Goal: Obtain resource: Download file/media

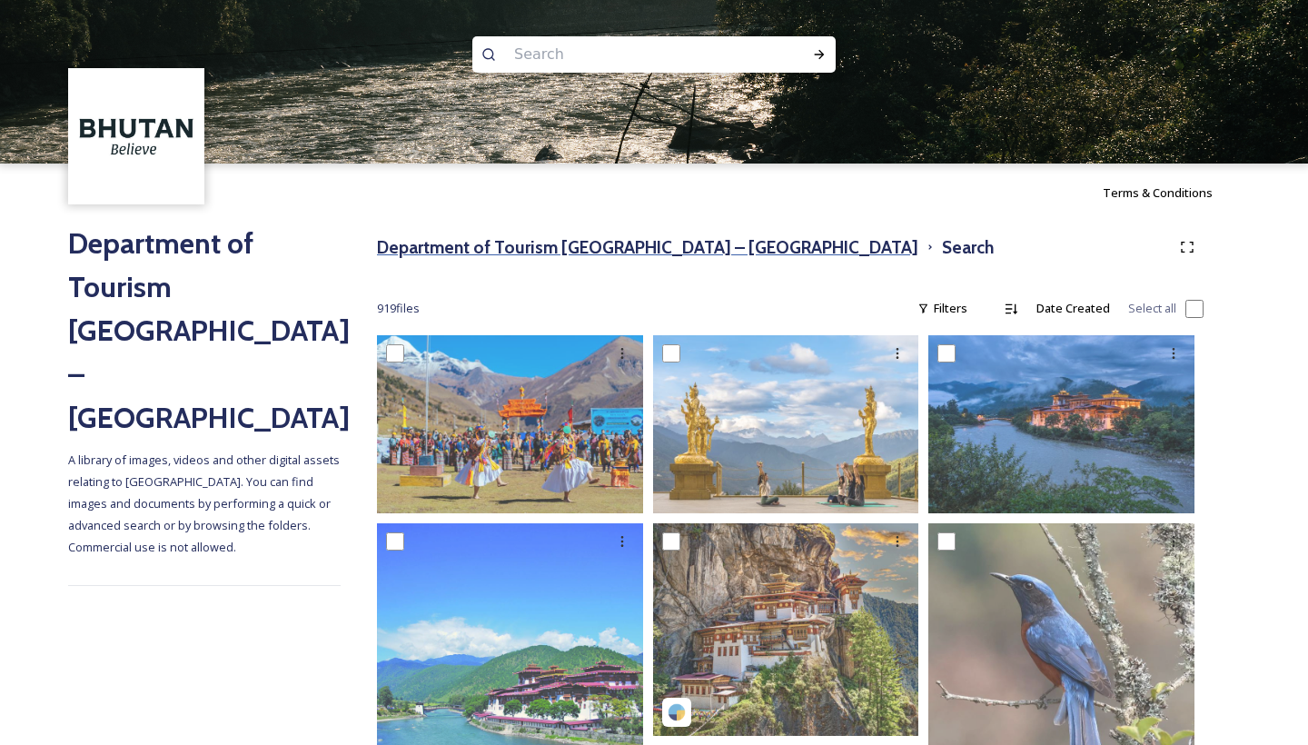
click at [545, 248] on h3 "Department of Tourism [GEOGRAPHIC_DATA] – [GEOGRAPHIC_DATA]" at bounding box center [647, 247] width 541 height 26
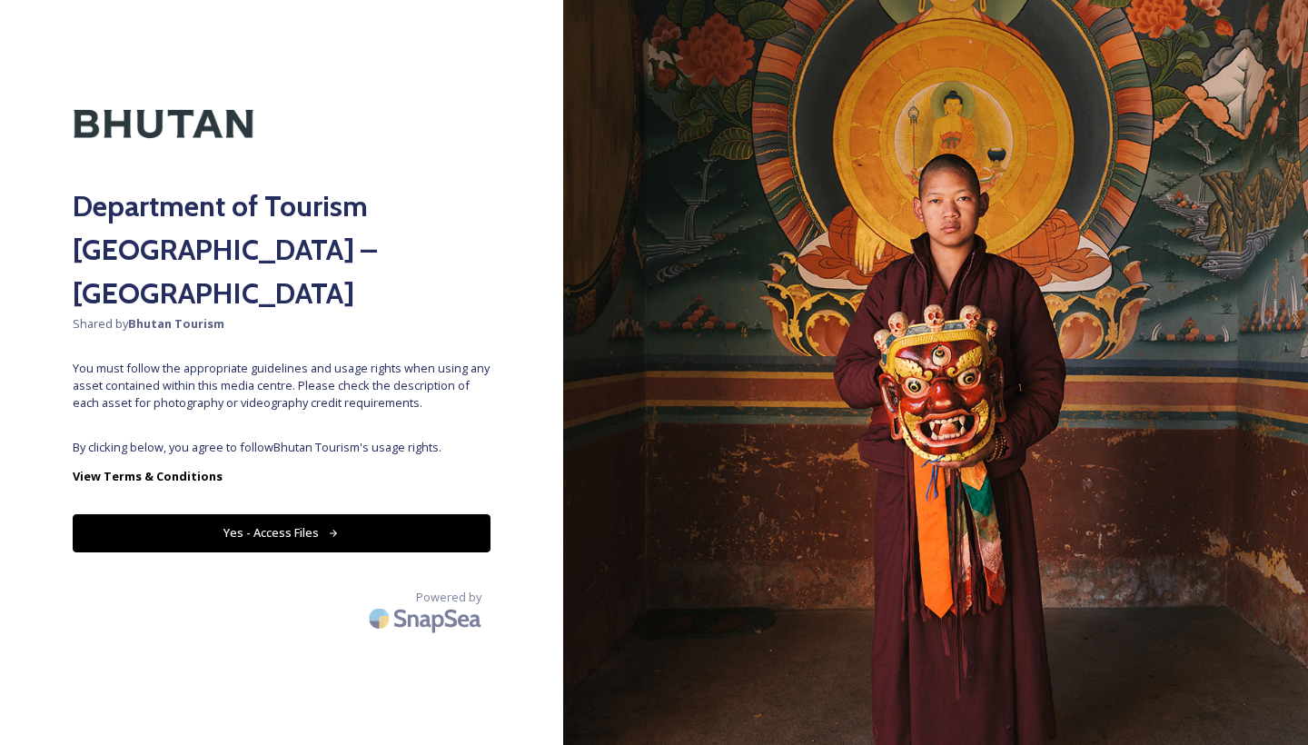
click at [283, 514] on button "Yes - Access Files" at bounding box center [282, 532] width 418 height 37
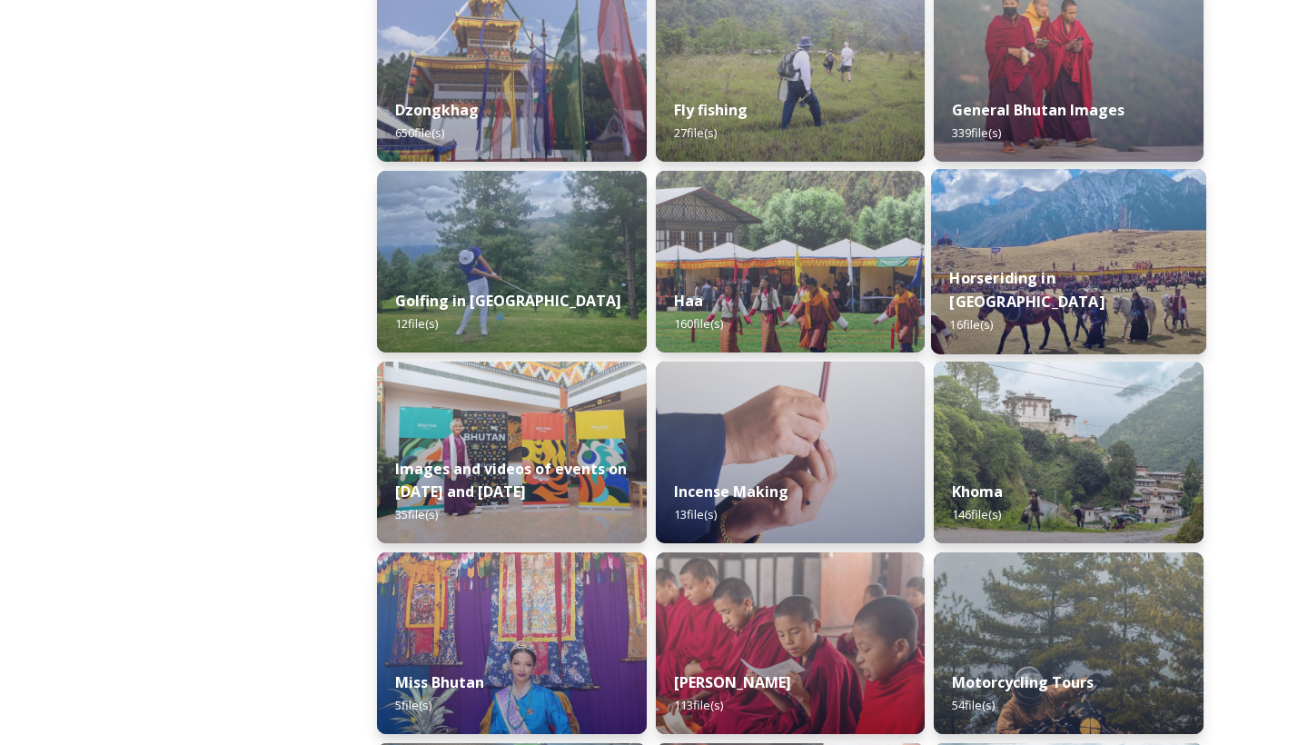
scroll to position [962, 0]
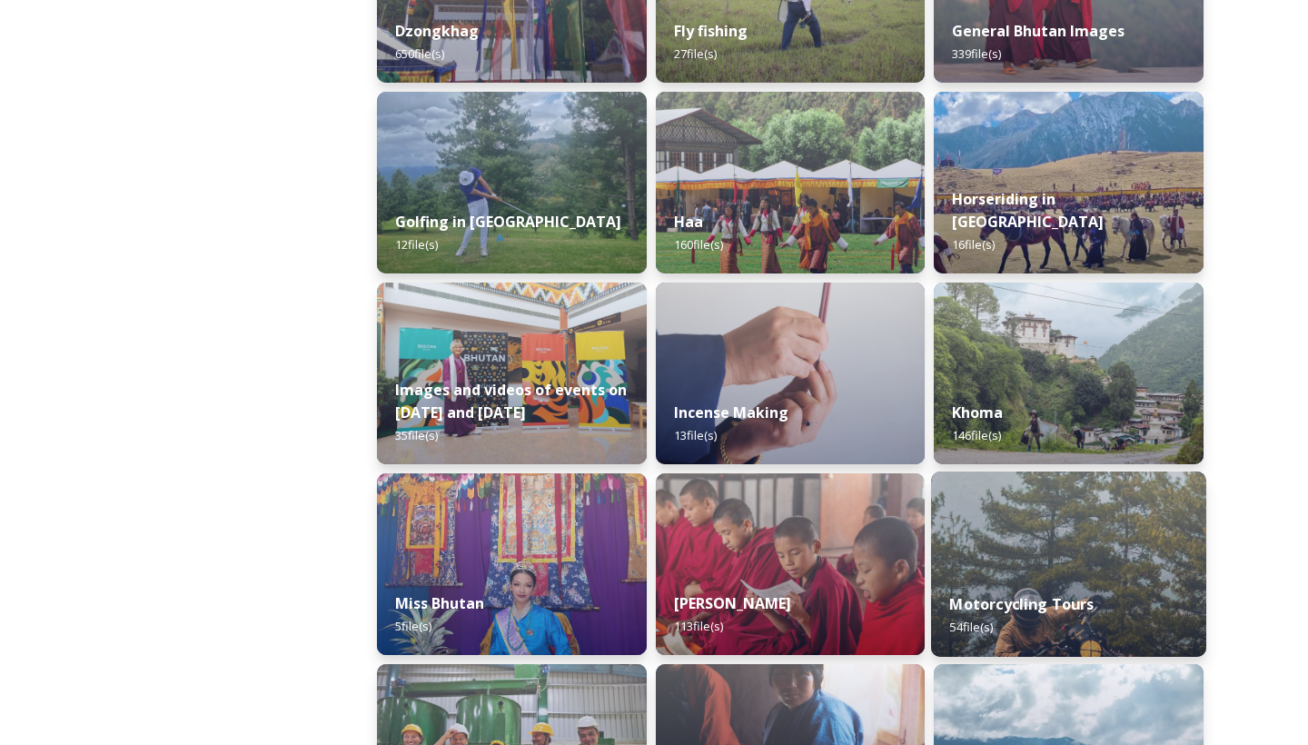
click at [1013, 586] on div "Motorcycling Tours 54 file(s)" at bounding box center [1068, 615] width 275 height 83
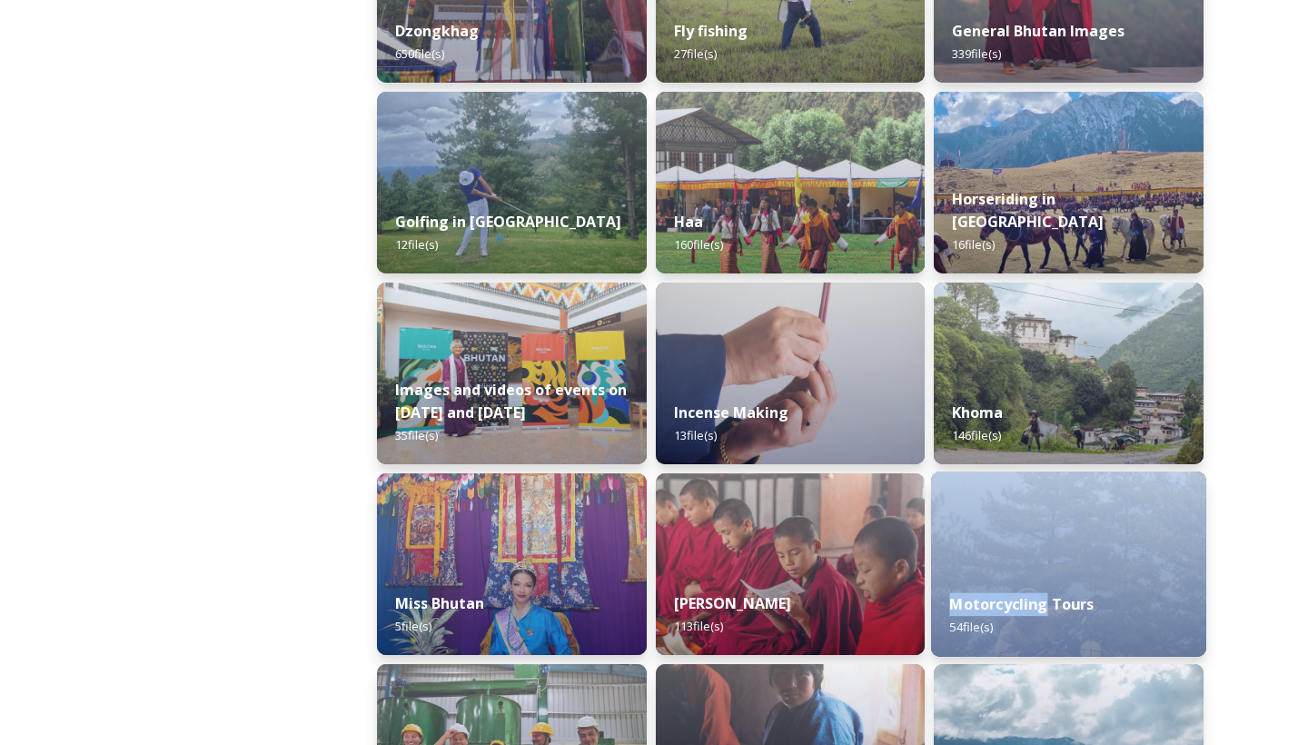
click at [1013, 586] on div "Motorcycling Tours 54 file(s)" at bounding box center [1068, 615] width 275 height 83
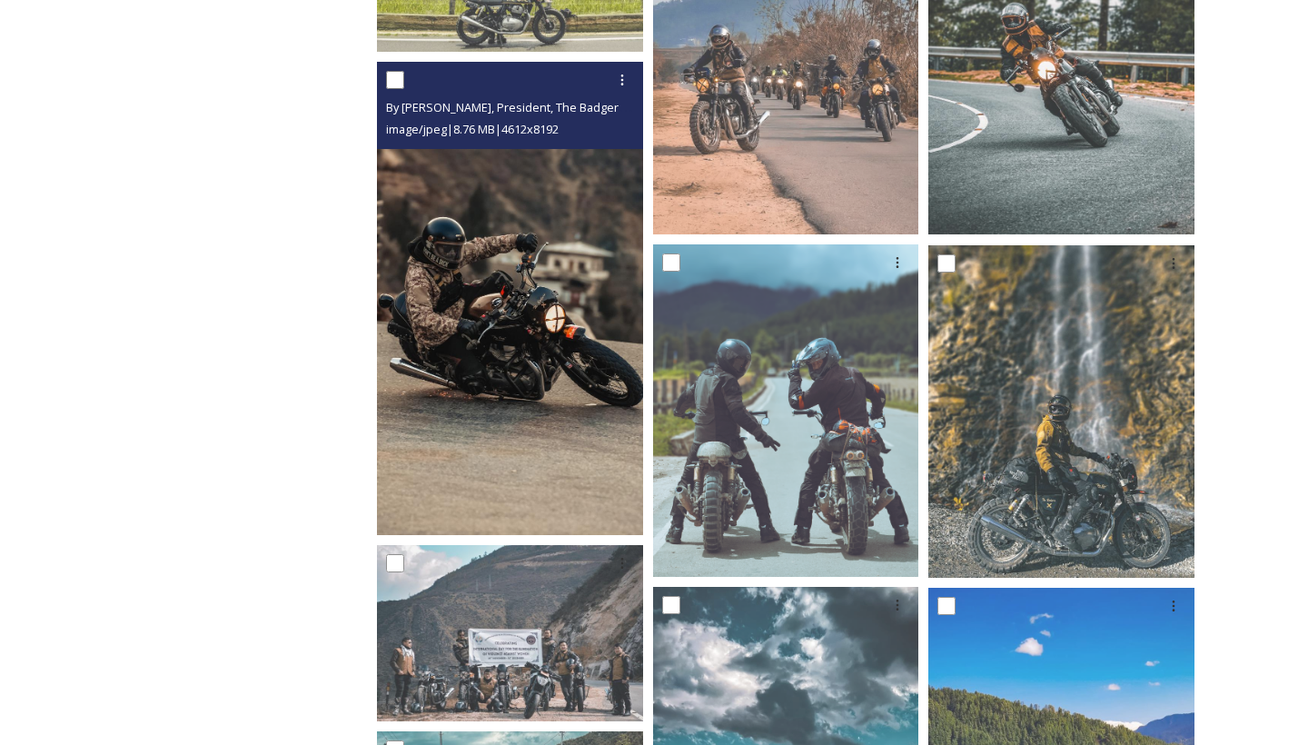
scroll to position [105, 0]
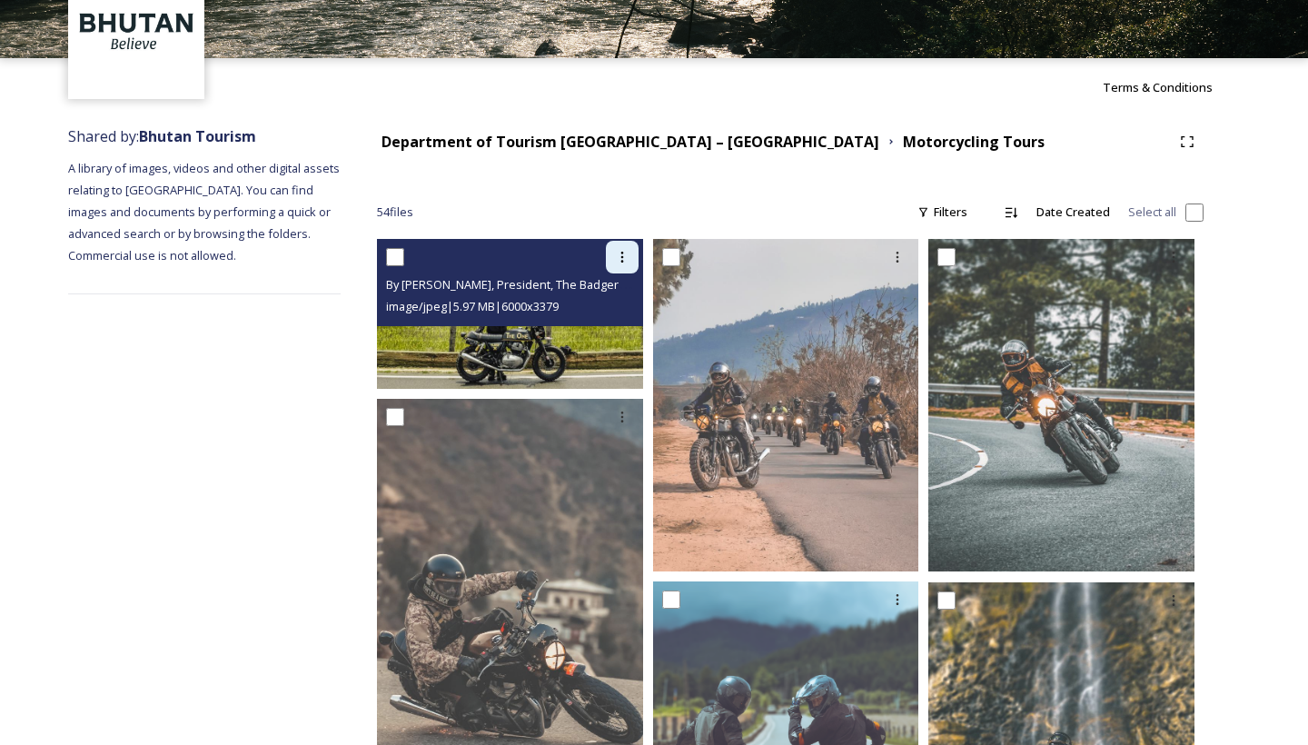
click at [626, 261] on icon at bounding box center [622, 257] width 15 height 15
click at [616, 329] on span "Download" at bounding box center [600, 331] width 55 height 17
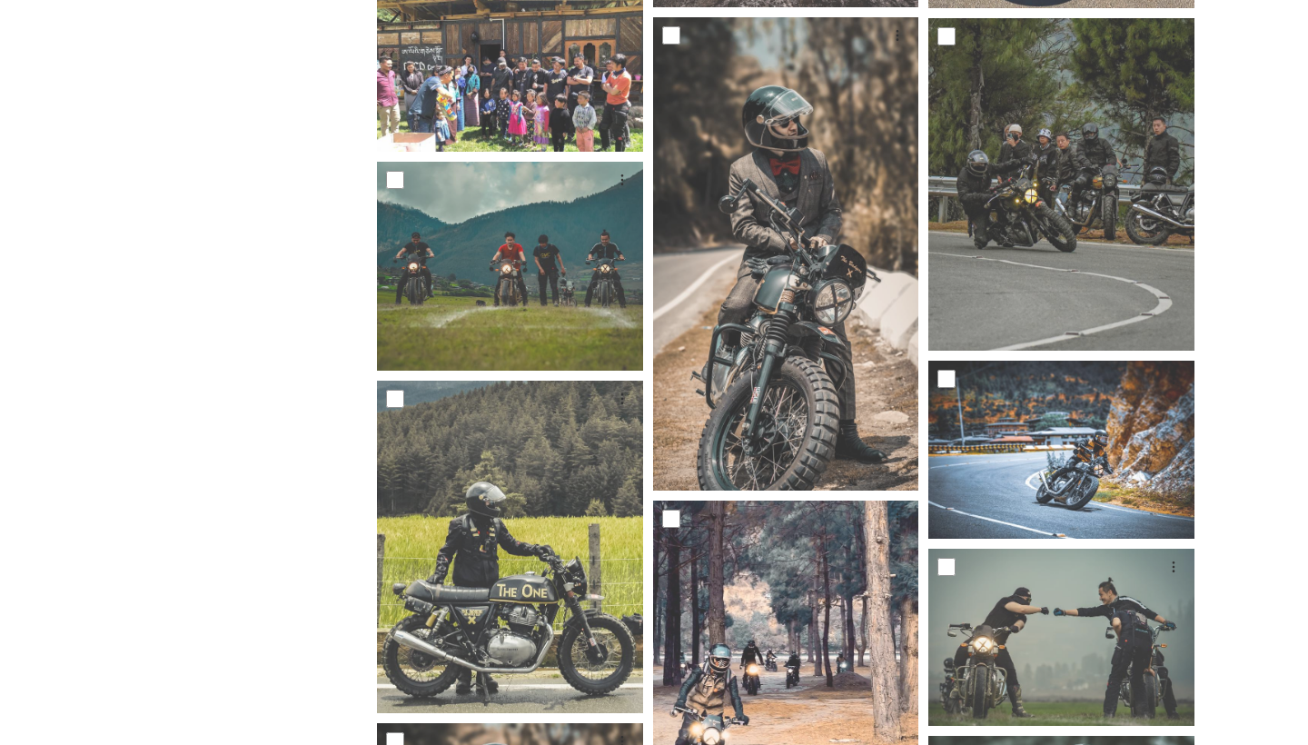
scroll to position [1495, 0]
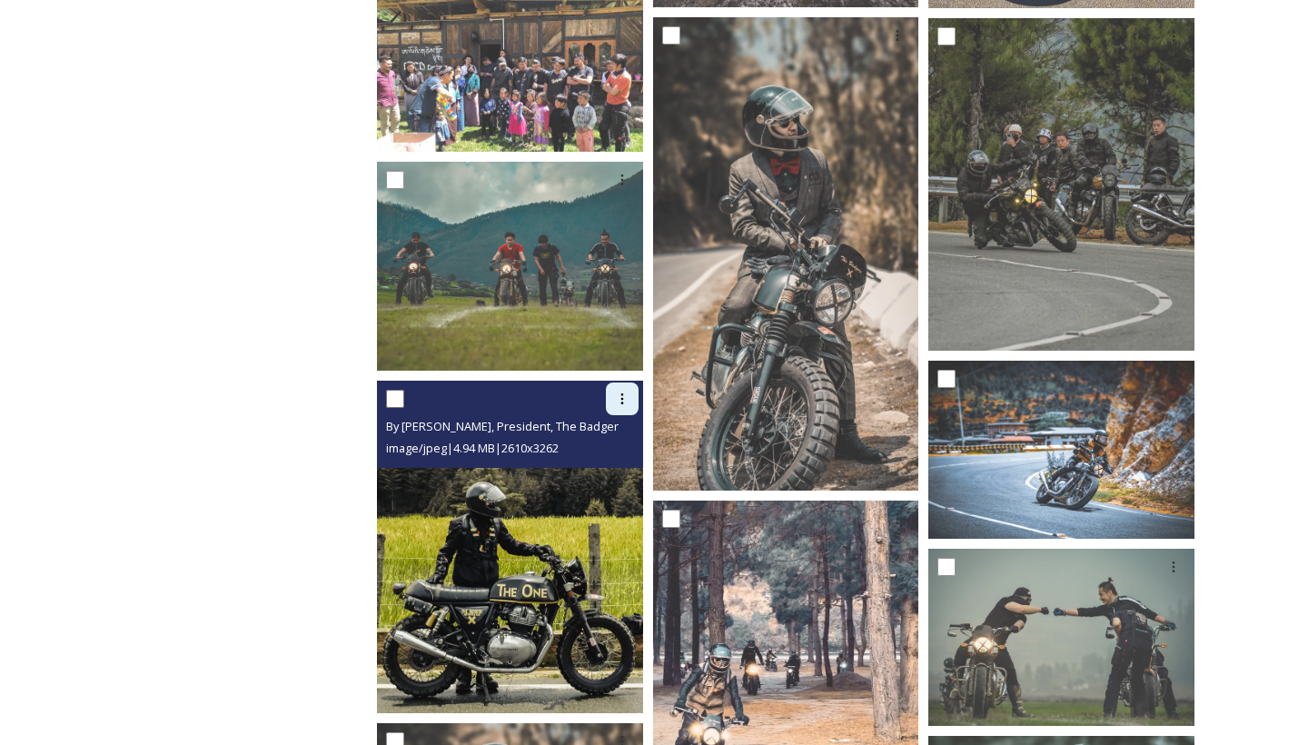
click at [612, 405] on div at bounding box center [622, 398] width 33 height 33
click at [607, 462] on div "Download" at bounding box center [601, 473] width 74 height 35
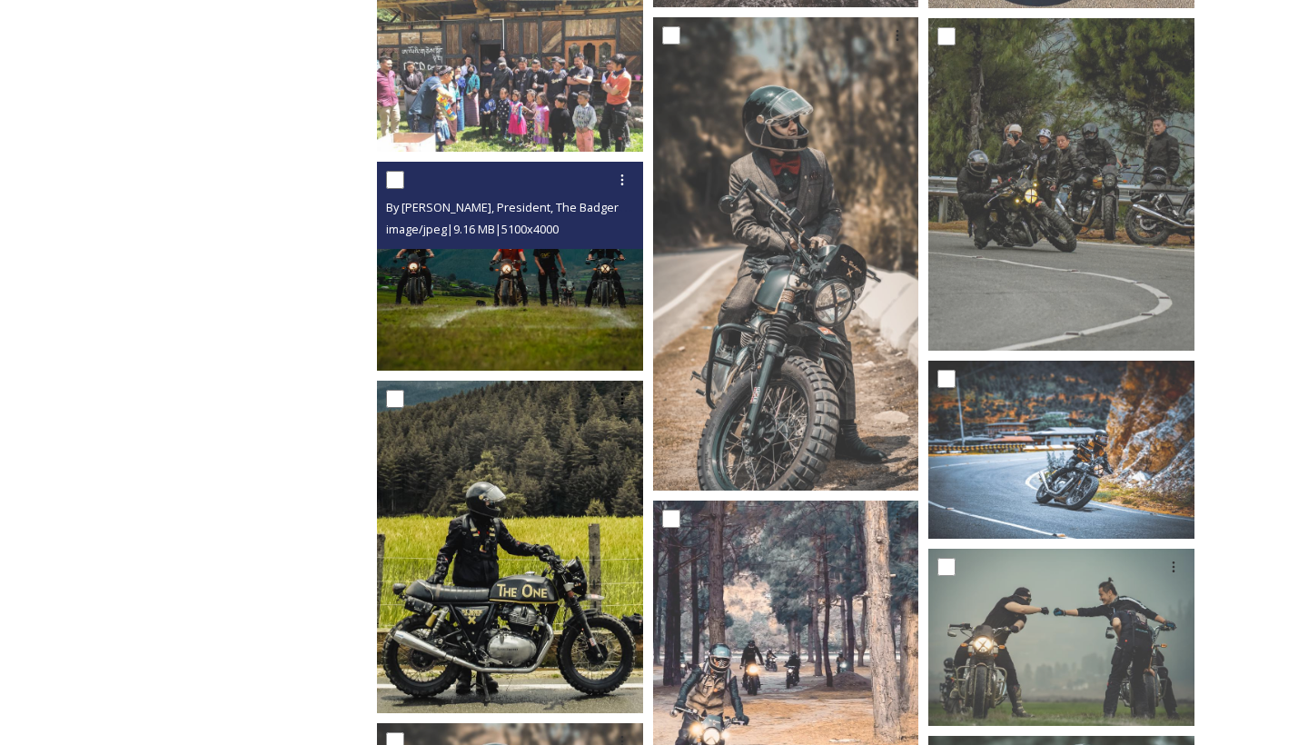
click at [422, 327] on img at bounding box center [510, 266] width 266 height 209
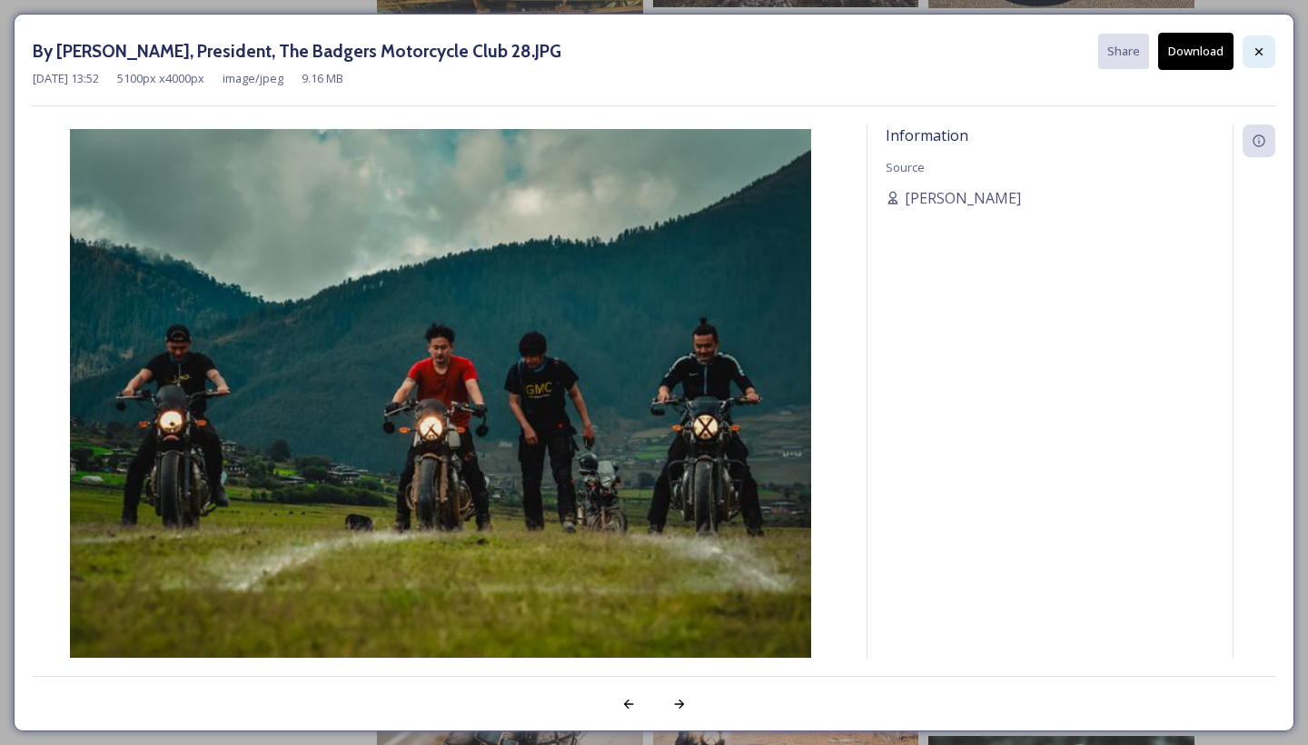
click at [1253, 52] on icon at bounding box center [1259, 52] width 15 height 15
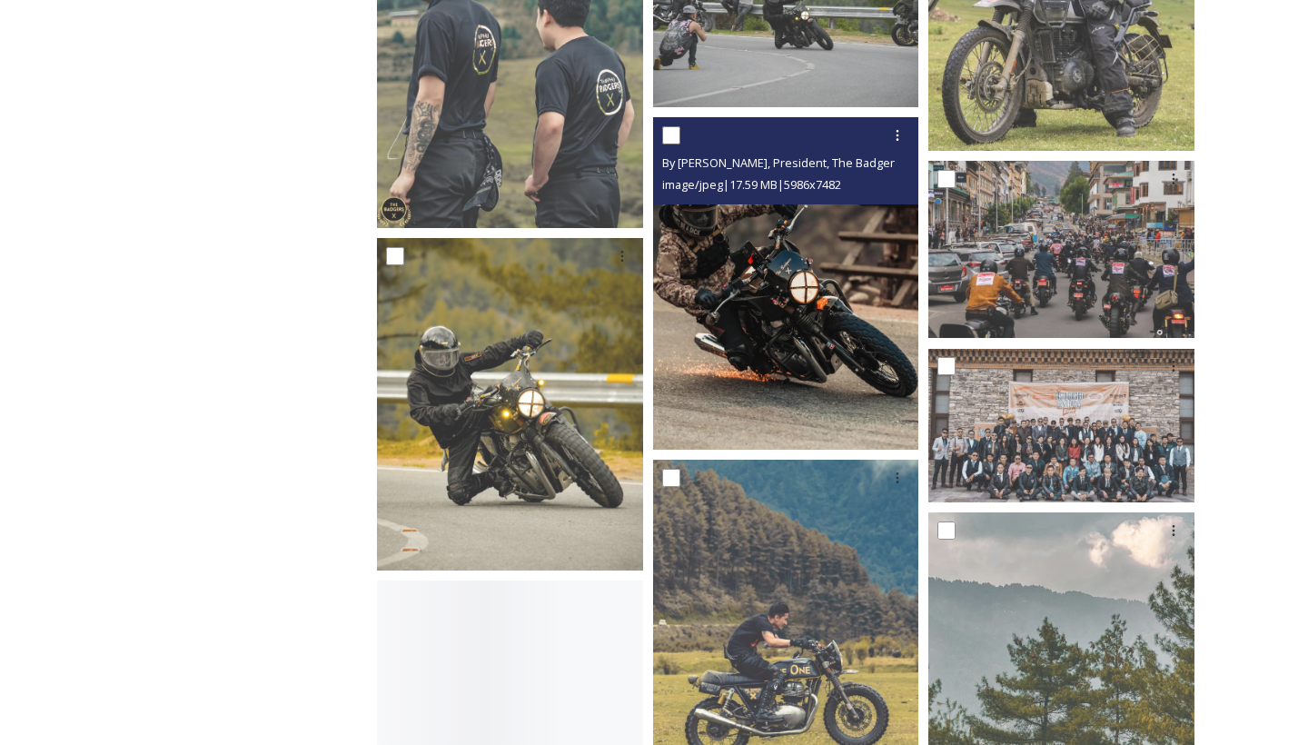
scroll to position [4918, 0]
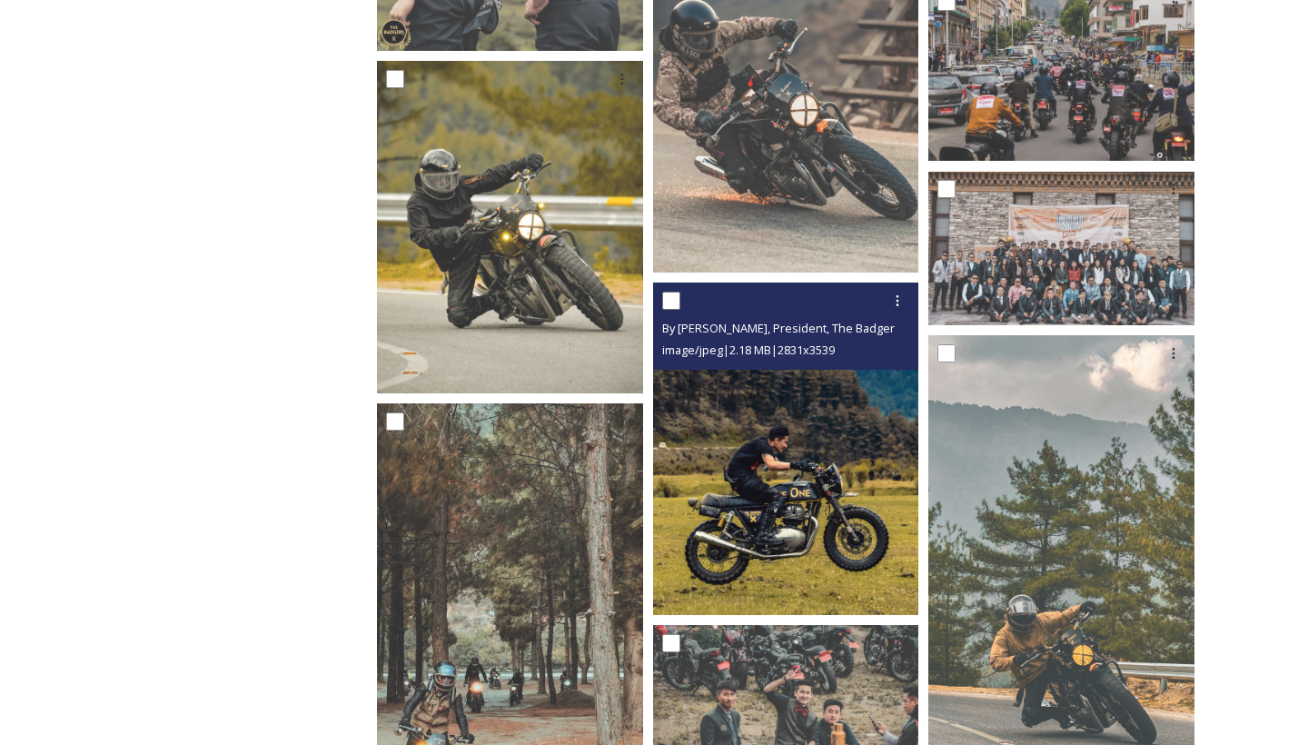
click at [740, 465] on img at bounding box center [786, 449] width 266 height 333
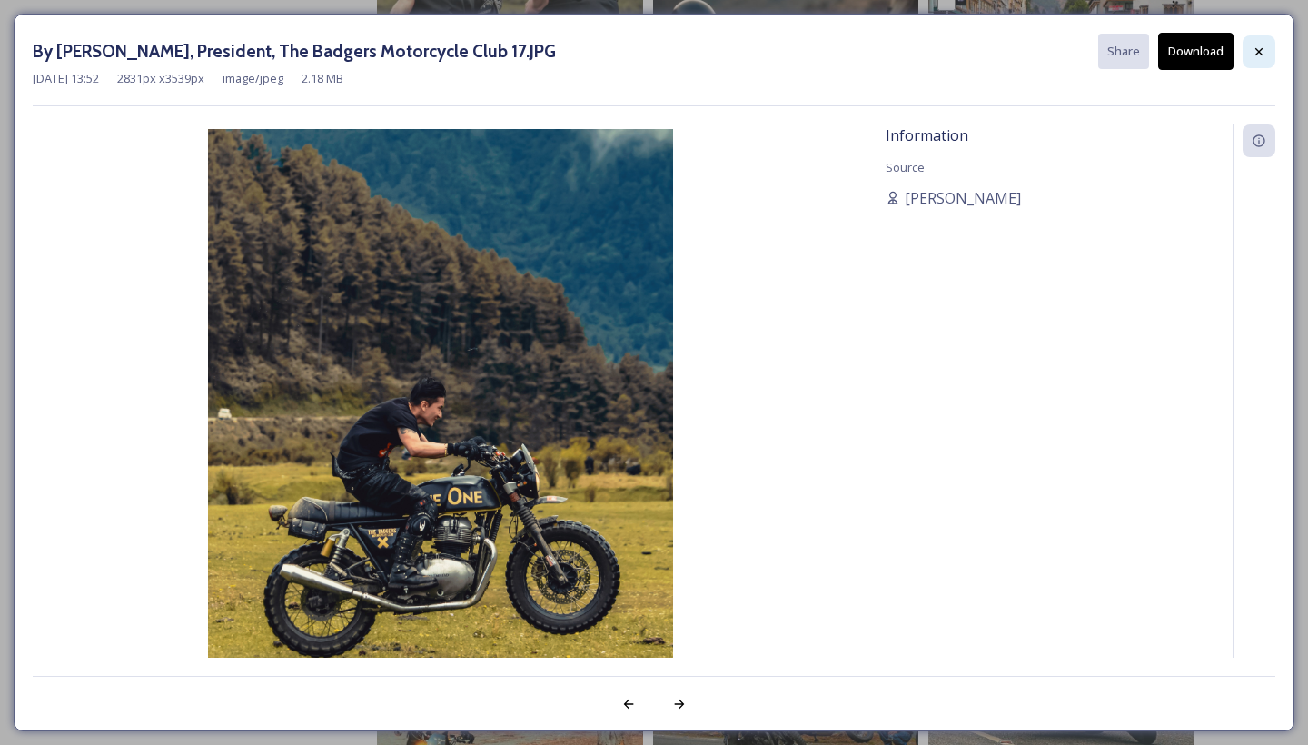
click at [1253, 59] on div at bounding box center [1259, 51] width 33 height 33
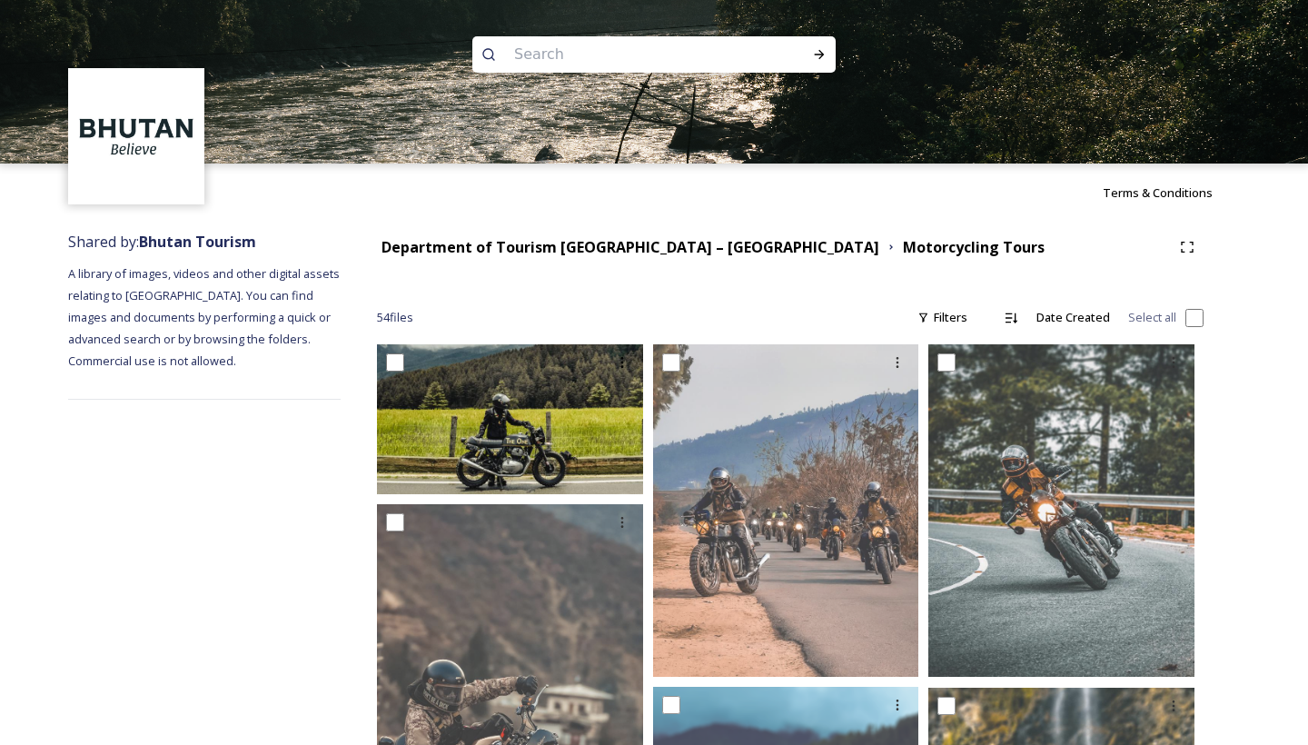
scroll to position [0, 0]
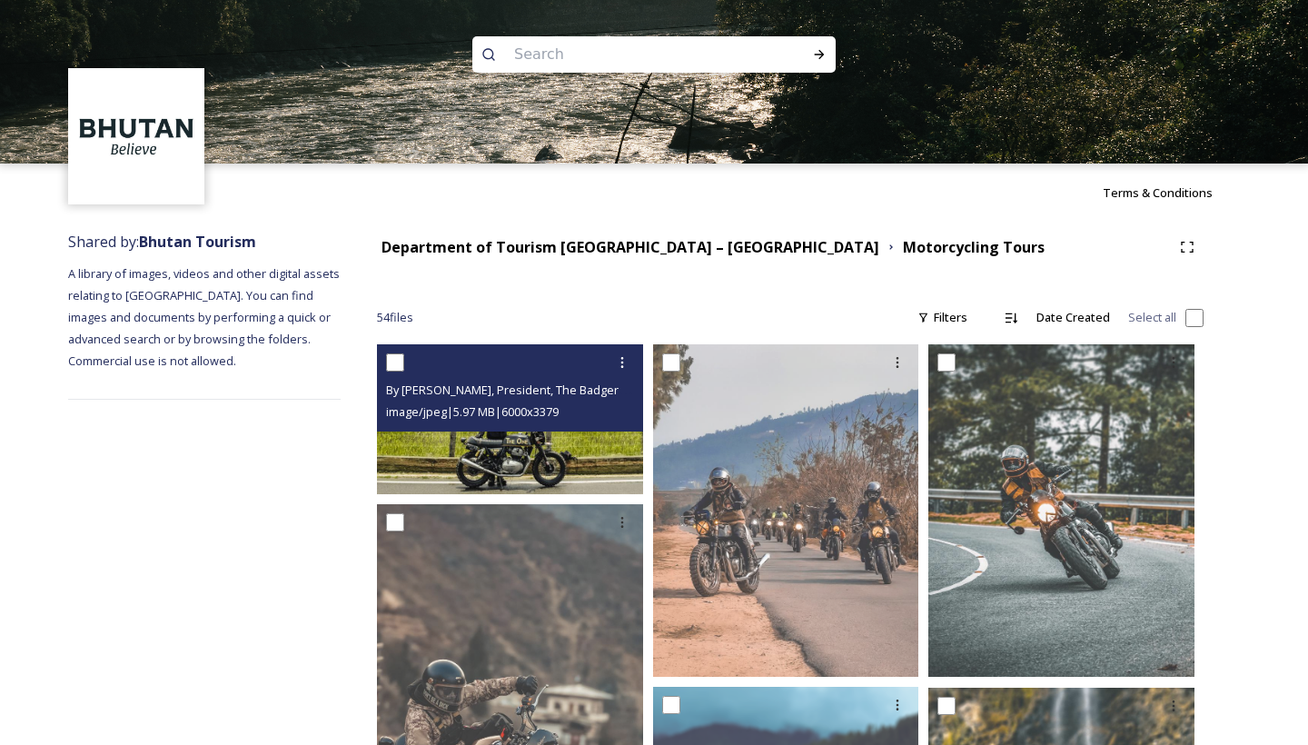
click at [559, 420] on span "image/jpeg | 5.97 MB | 6000 x 3379" at bounding box center [472, 411] width 173 height 16
click at [566, 434] on img at bounding box center [510, 419] width 266 height 150
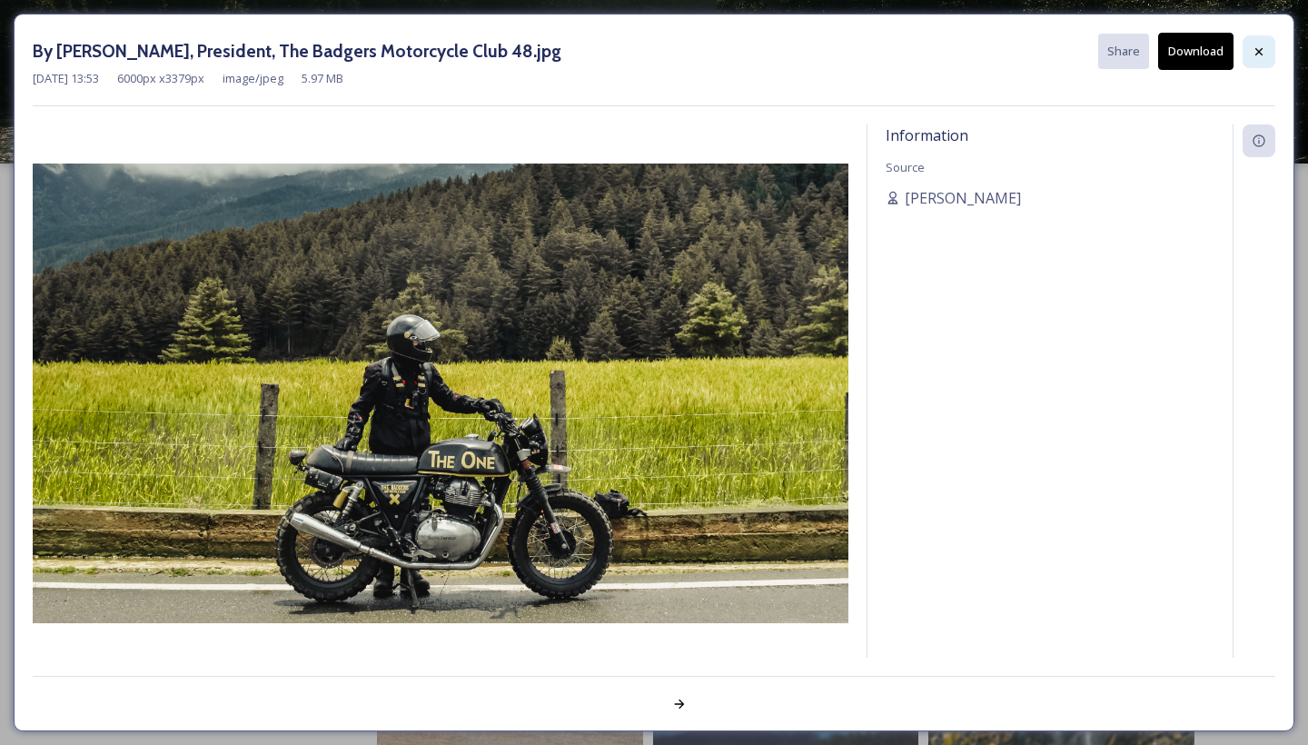
click at [1257, 45] on icon at bounding box center [1259, 52] width 15 height 15
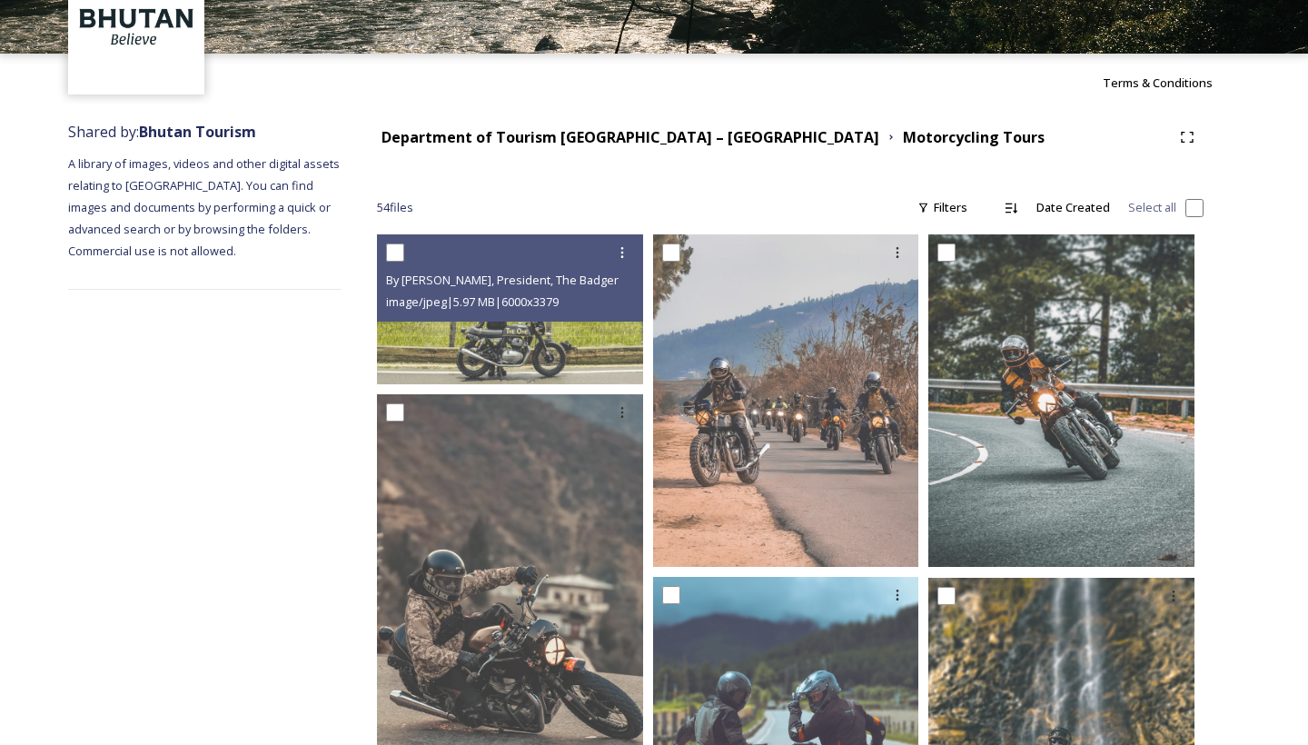
scroll to position [110, 0]
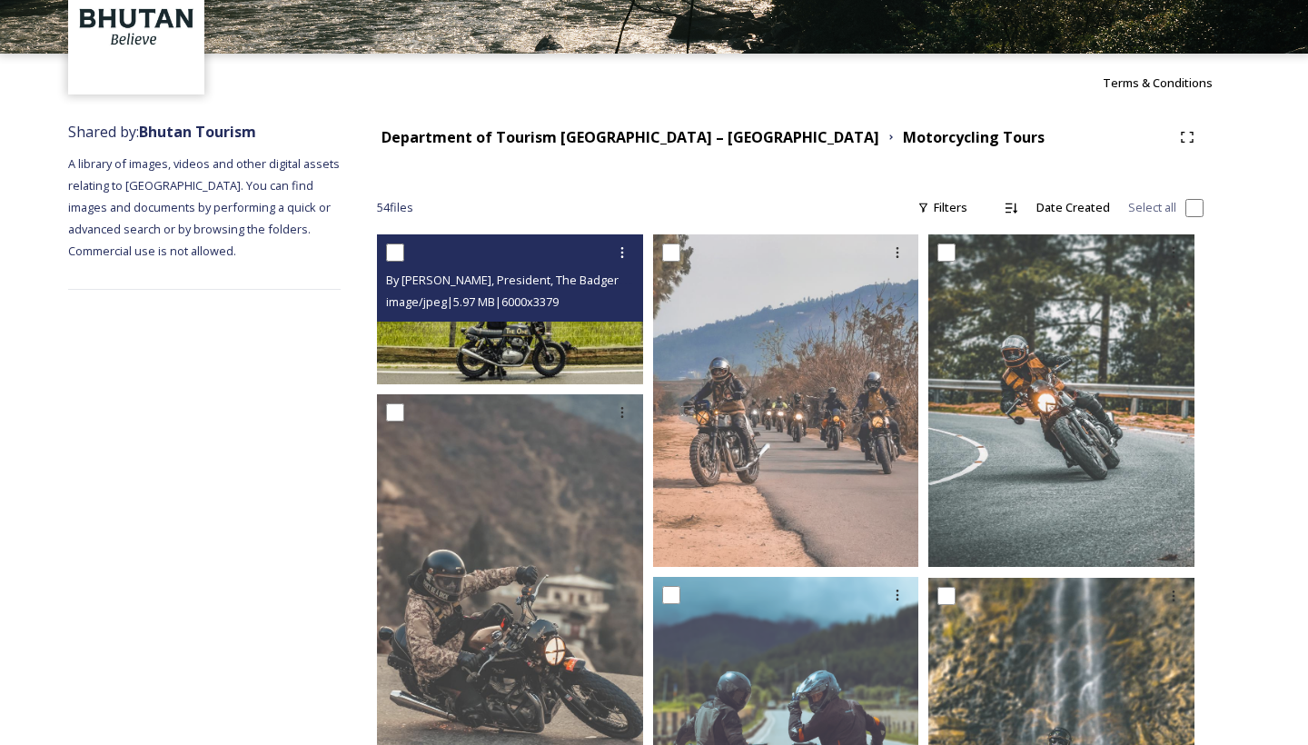
click at [447, 369] on img at bounding box center [510, 309] width 266 height 150
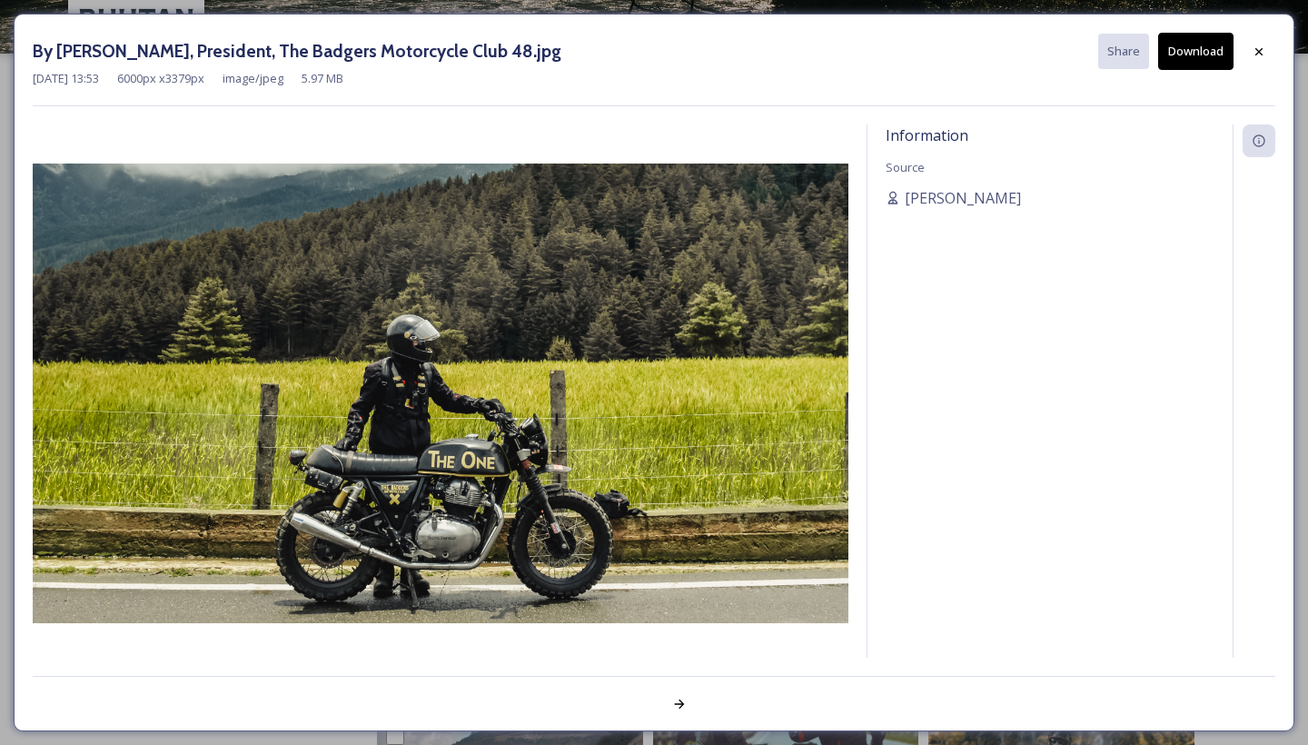
click at [1181, 62] on button "Download" at bounding box center [1195, 51] width 75 height 37
click at [1254, 51] on icon at bounding box center [1259, 52] width 15 height 15
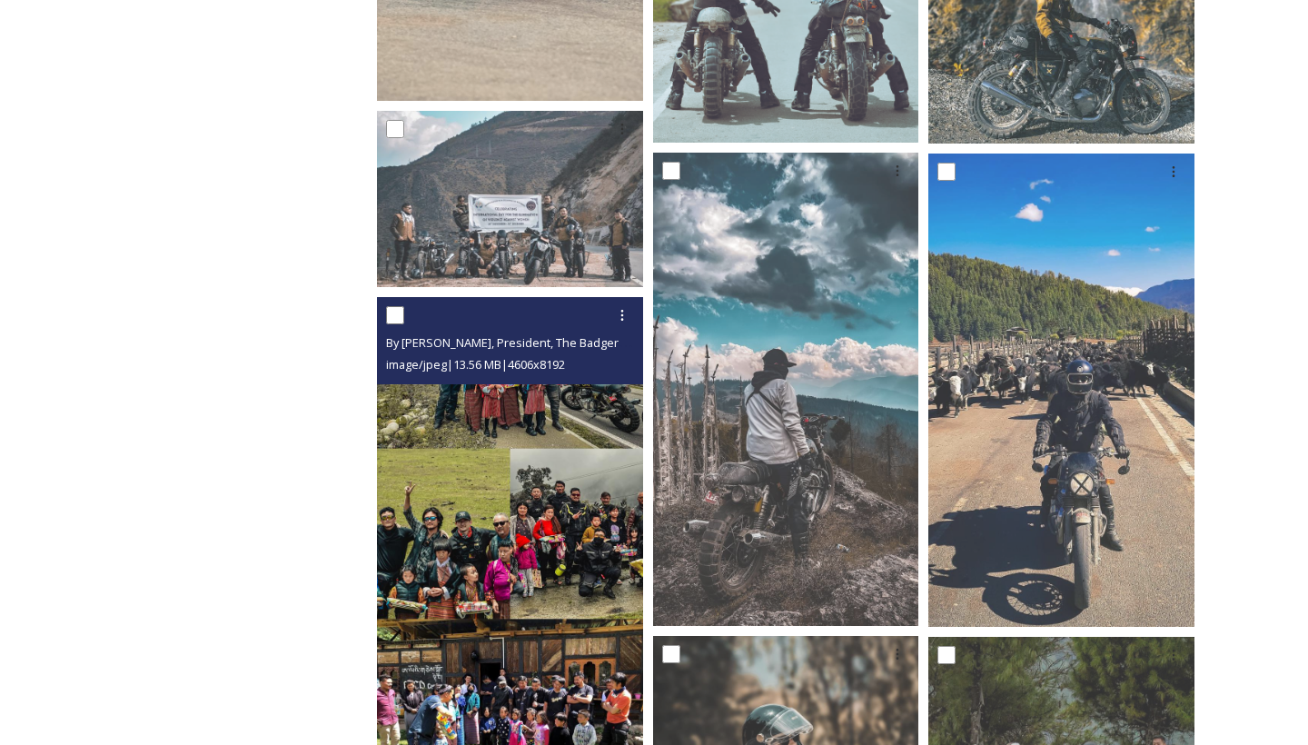
scroll to position [243, 0]
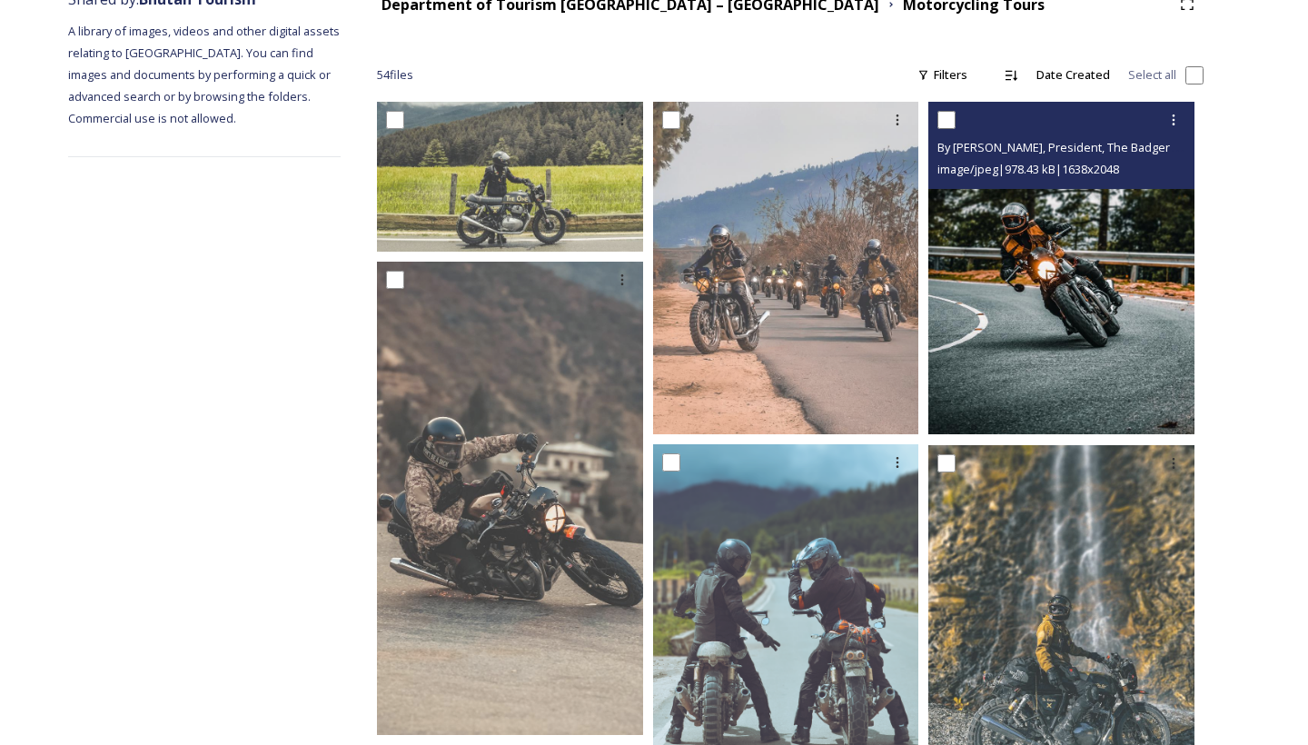
click at [1036, 365] on img at bounding box center [1062, 268] width 266 height 333
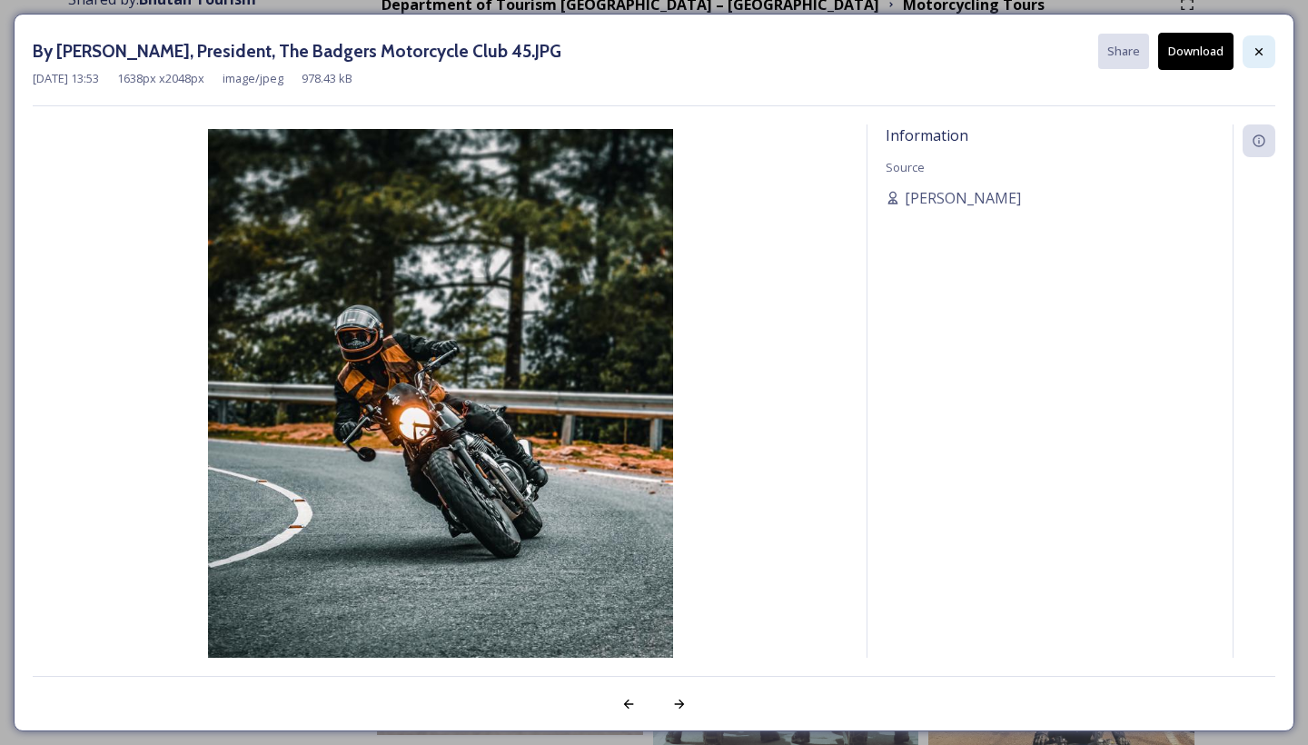
click at [1256, 52] on icon at bounding box center [1259, 52] width 15 height 15
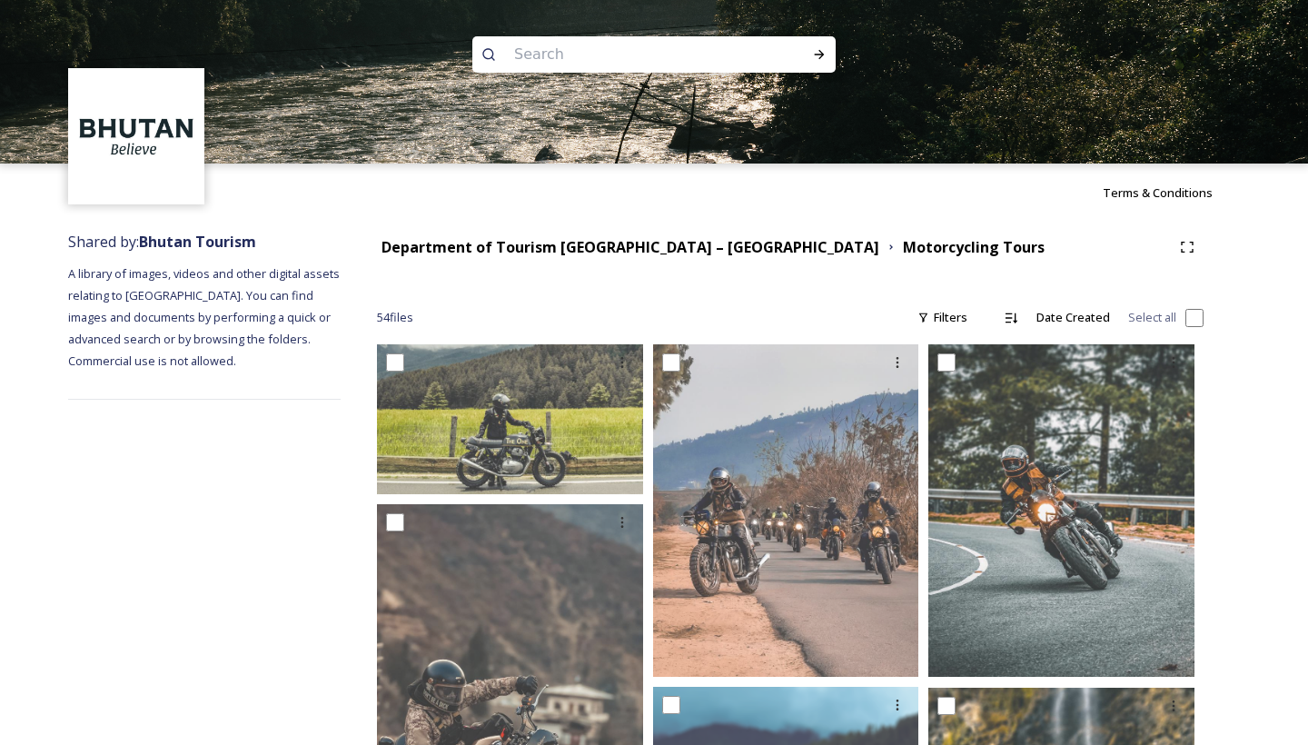
scroll to position [0, 0]
click at [528, 70] on input at bounding box center [629, 55] width 249 height 40
paste input "Autumn"
type input "Autumn"
click at [829, 50] on div "Run Search" at bounding box center [819, 54] width 33 height 33
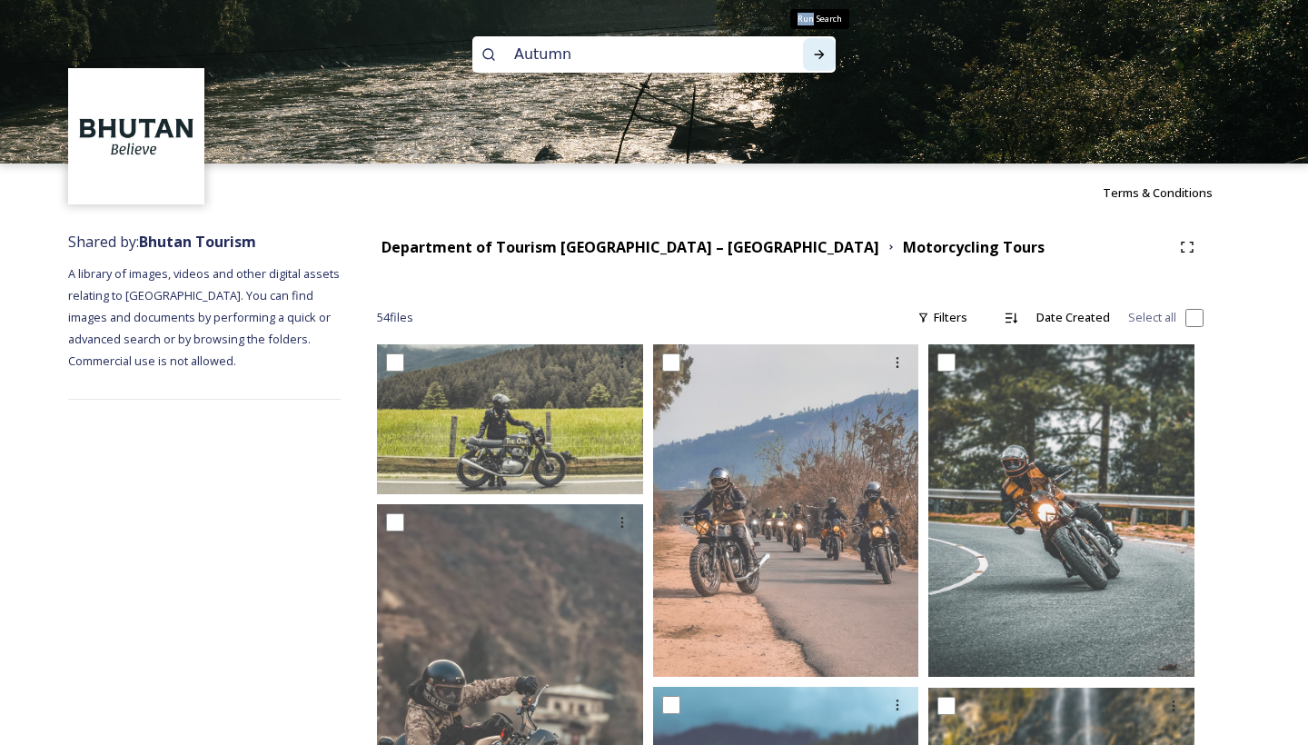
click at [829, 50] on div "Run Search" at bounding box center [819, 54] width 33 height 33
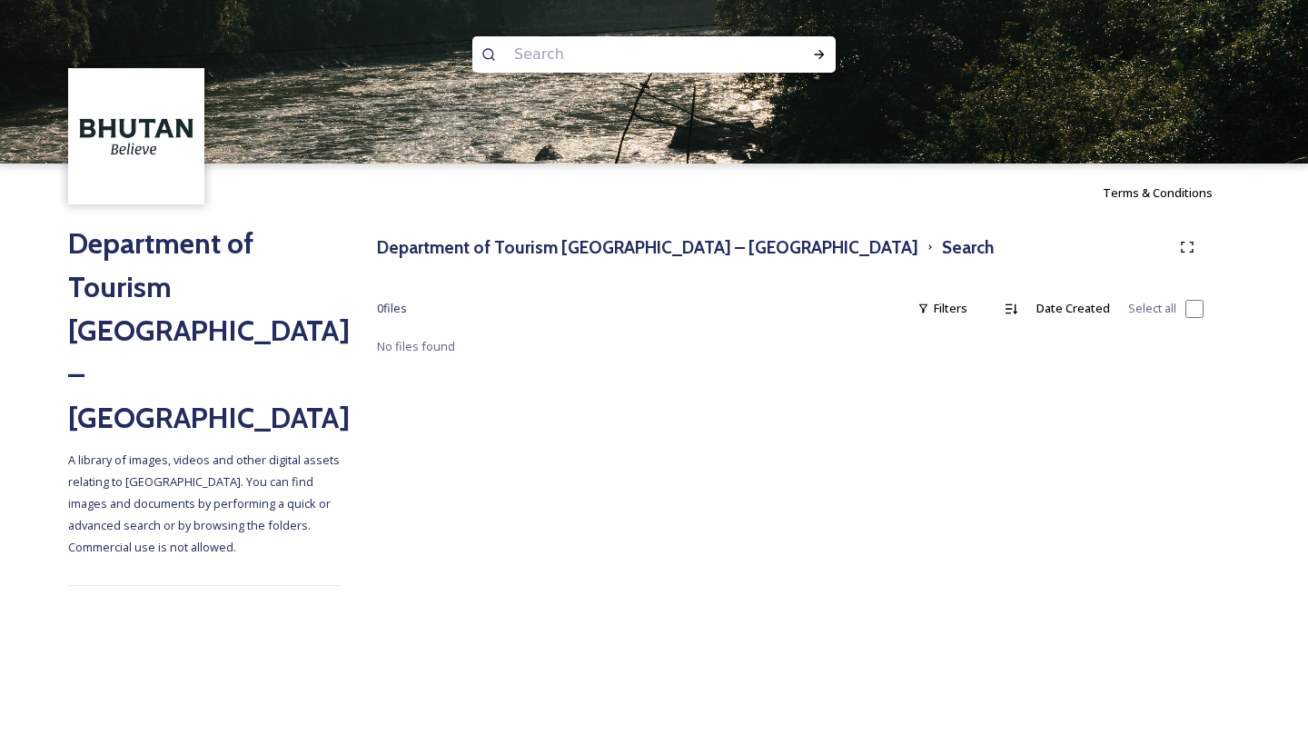
click at [572, 58] on input at bounding box center [629, 55] width 249 height 40
type input "fall"
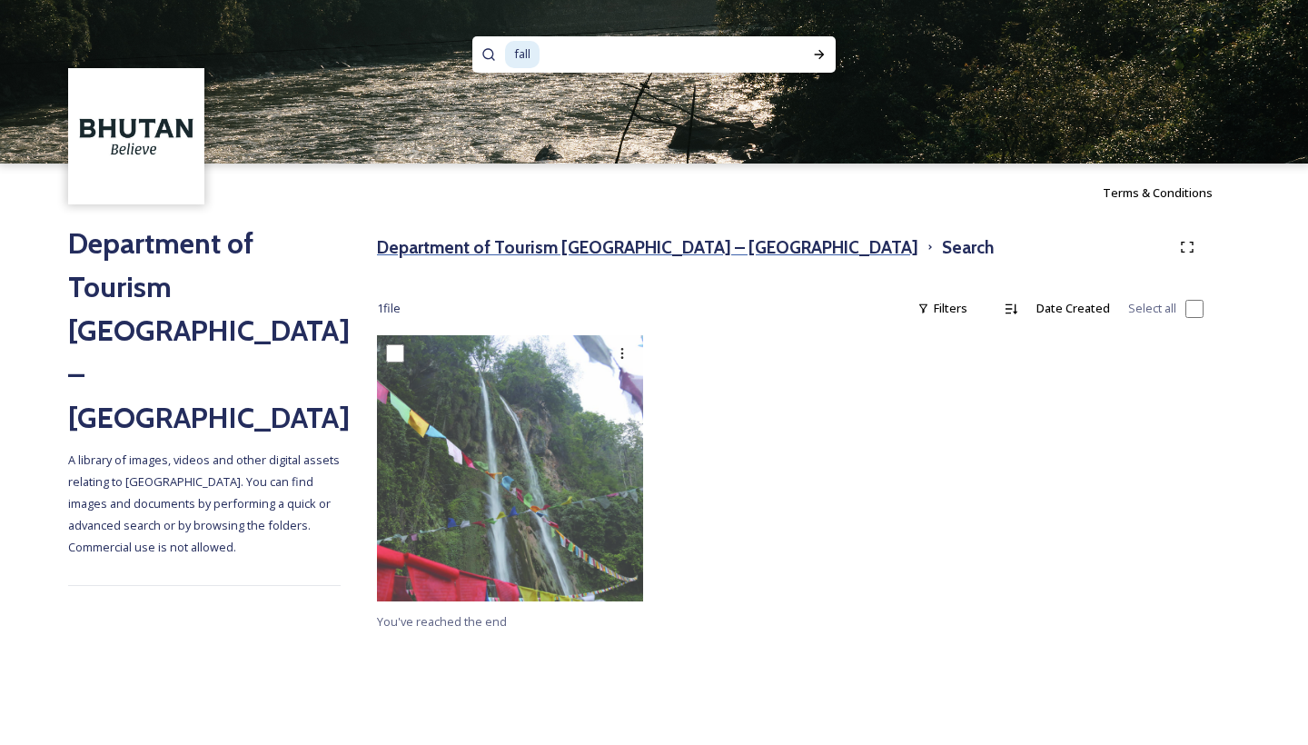
click at [520, 256] on h3 "Department of Tourism [GEOGRAPHIC_DATA] – [GEOGRAPHIC_DATA]" at bounding box center [647, 247] width 541 height 26
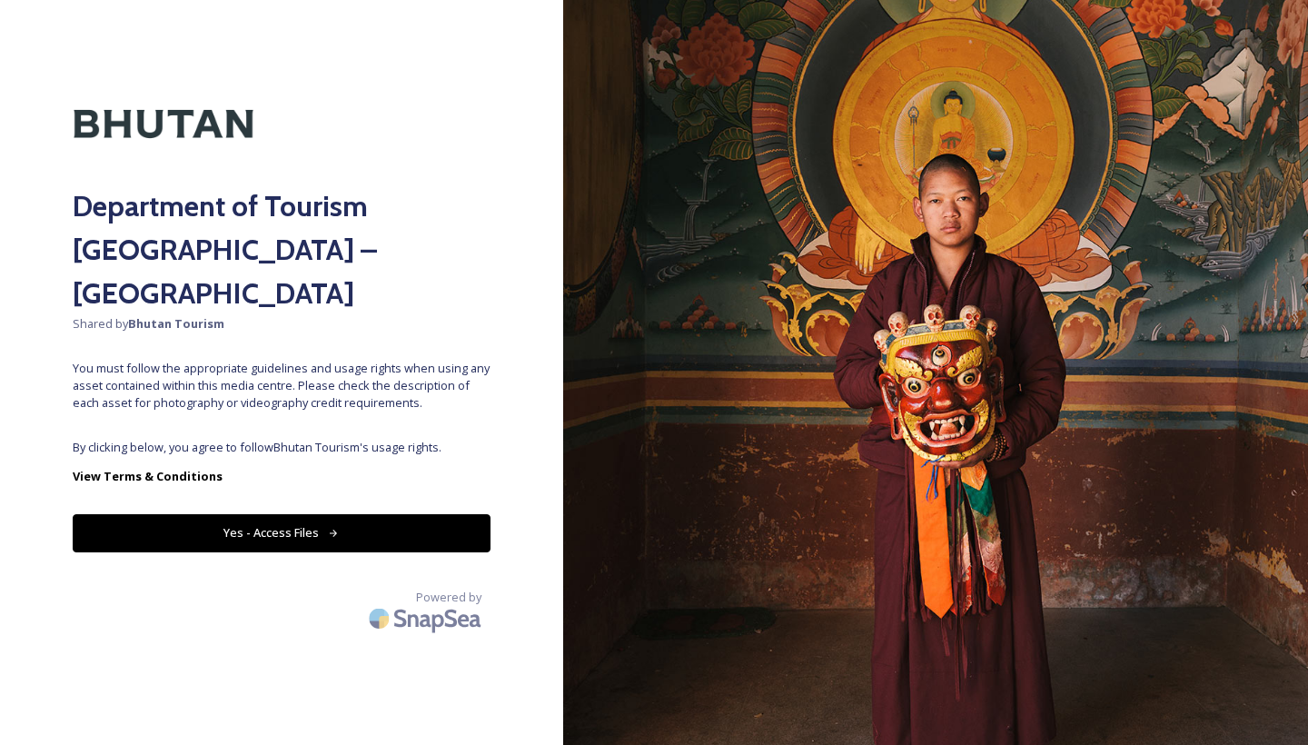
click at [322, 514] on button "Yes - Access Files" at bounding box center [282, 532] width 418 height 37
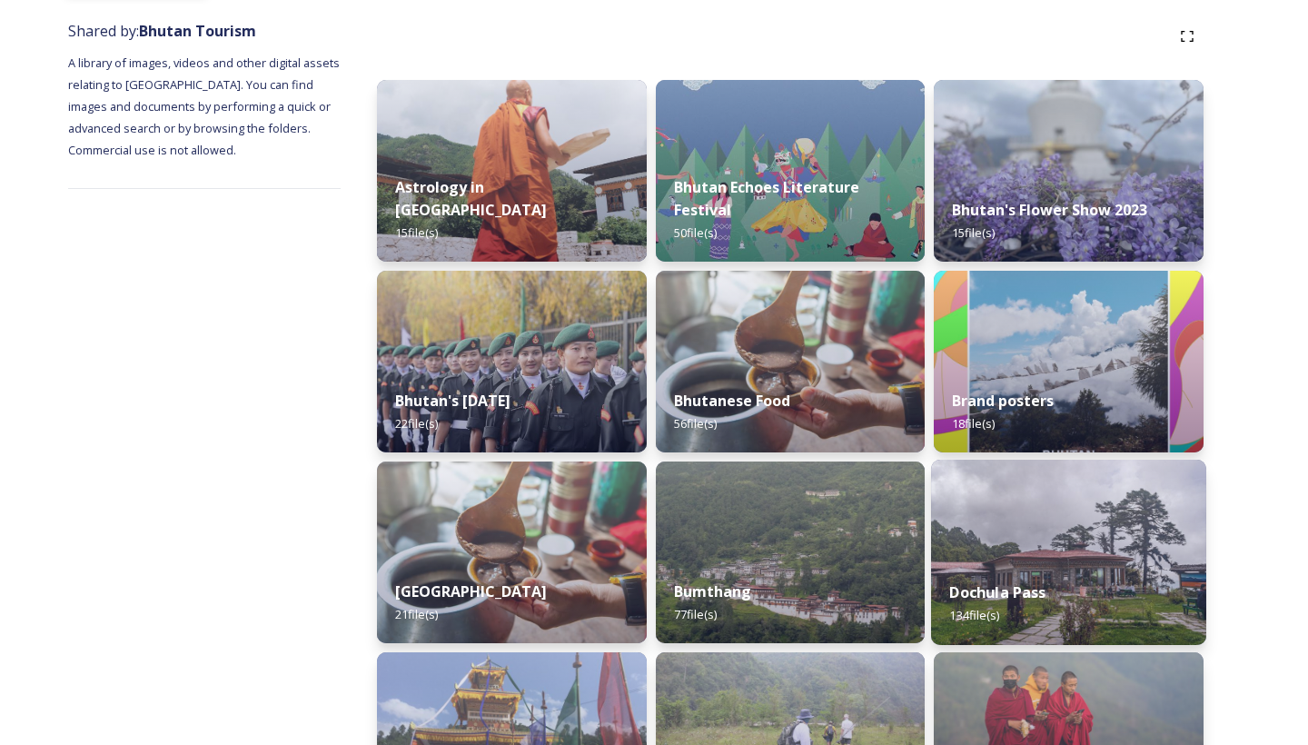
scroll to position [368, 0]
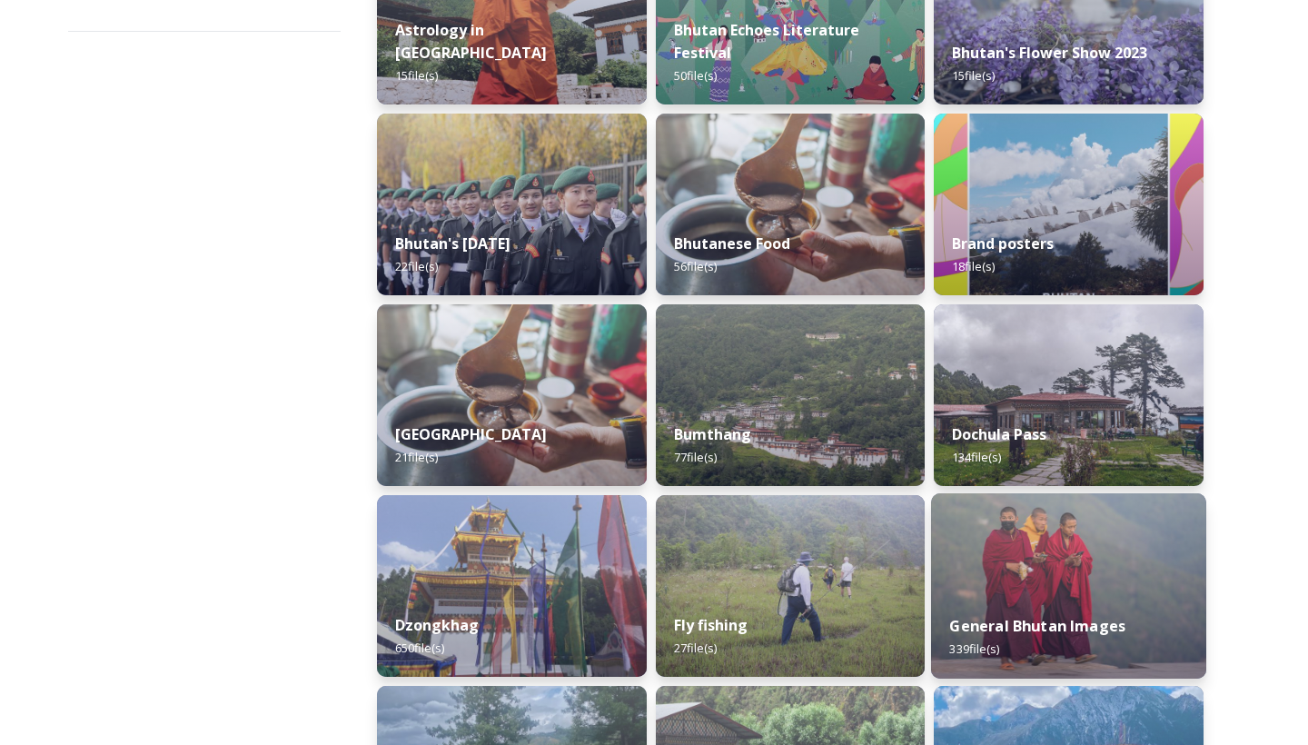
click at [996, 571] on img at bounding box center [1068, 585] width 275 height 185
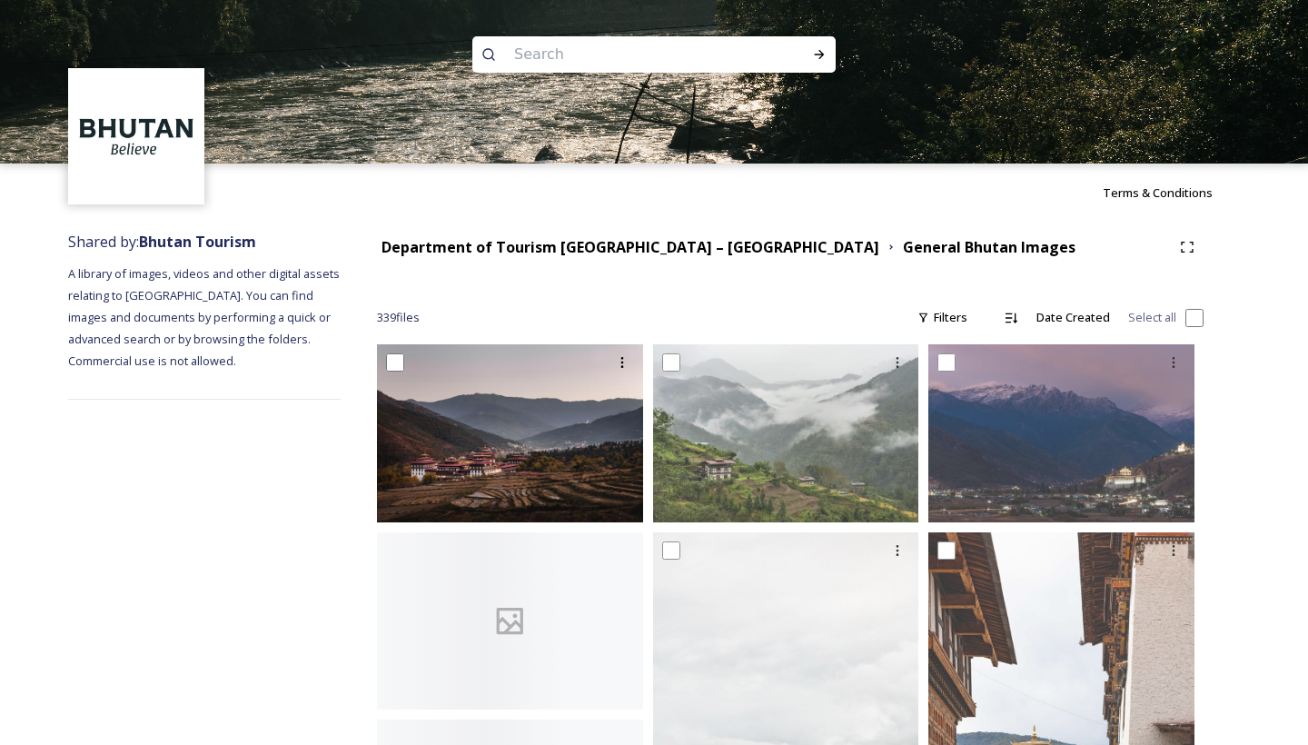
click at [539, 498] on img at bounding box center [510, 432] width 266 height 177
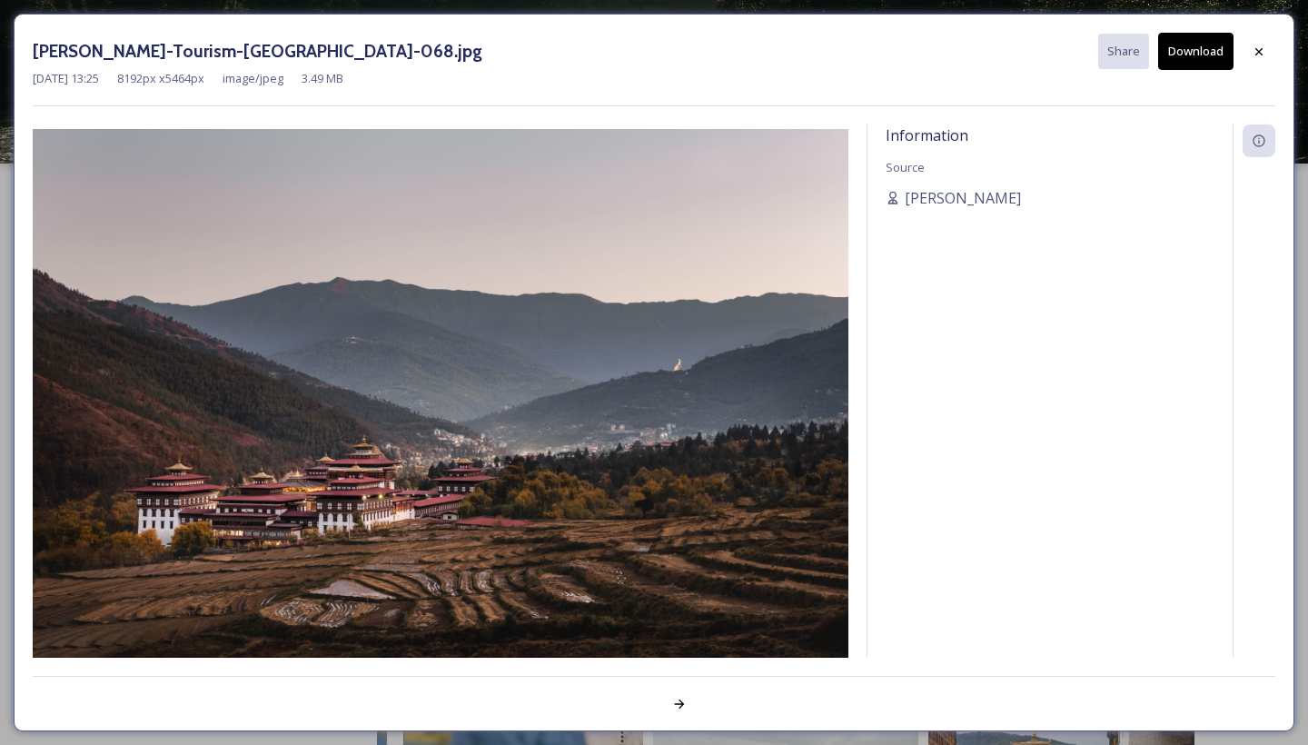
click at [1205, 63] on button "Download" at bounding box center [1195, 51] width 75 height 37
click at [1259, 54] on icon at bounding box center [1259, 52] width 15 height 15
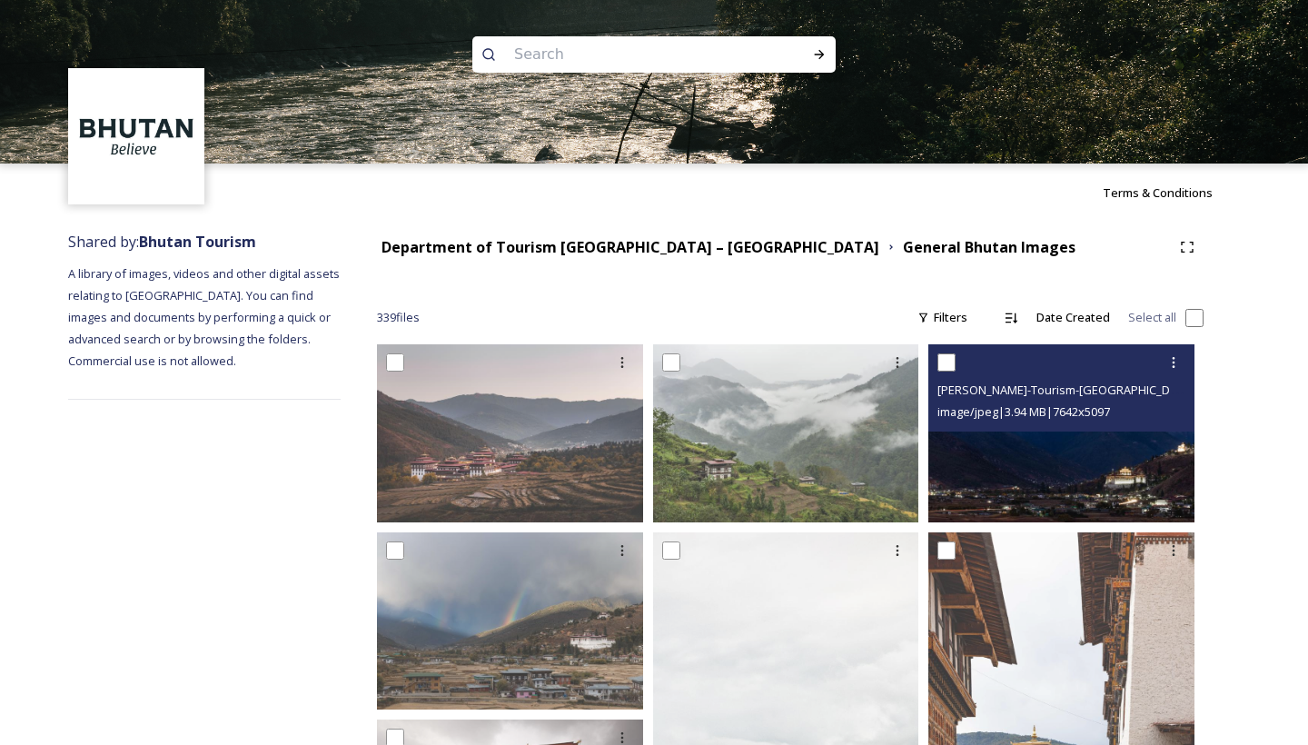
click at [1083, 489] on img at bounding box center [1062, 432] width 266 height 177
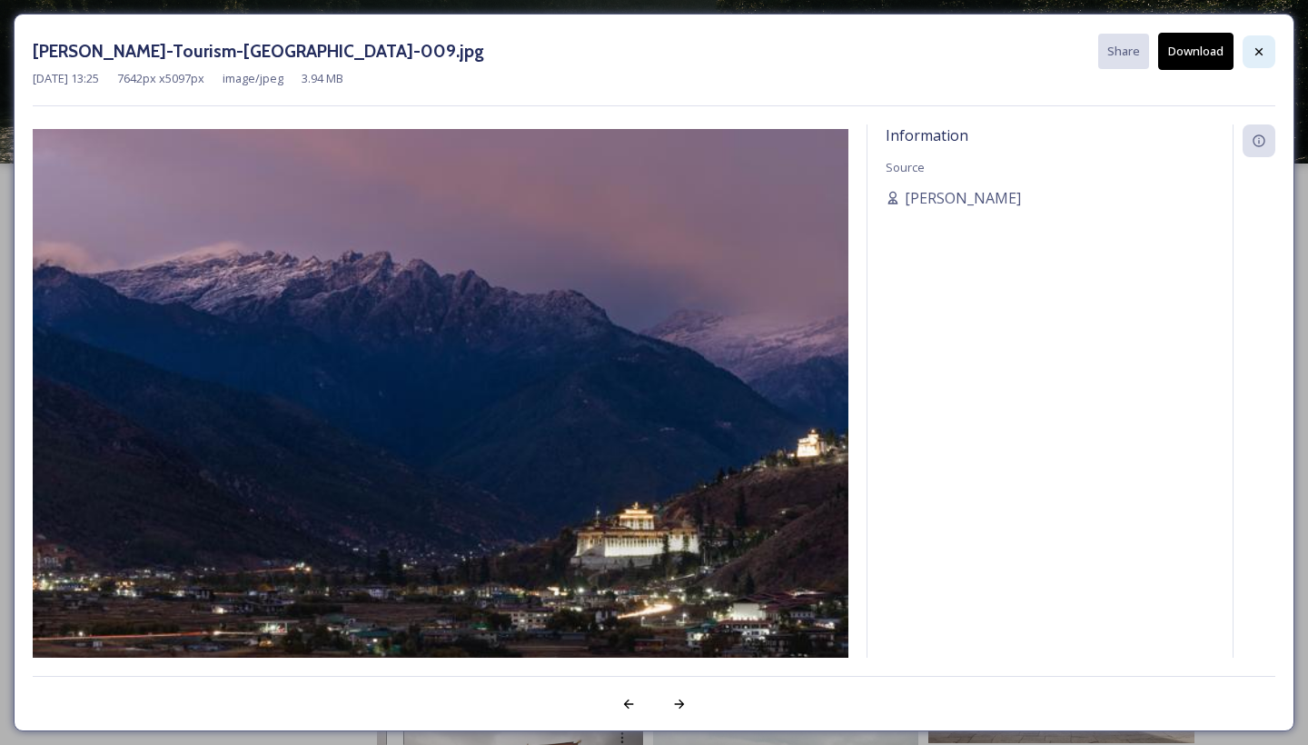
click at [1265, 54] on icon at bounding box center [1259, 52] width 15 height 15
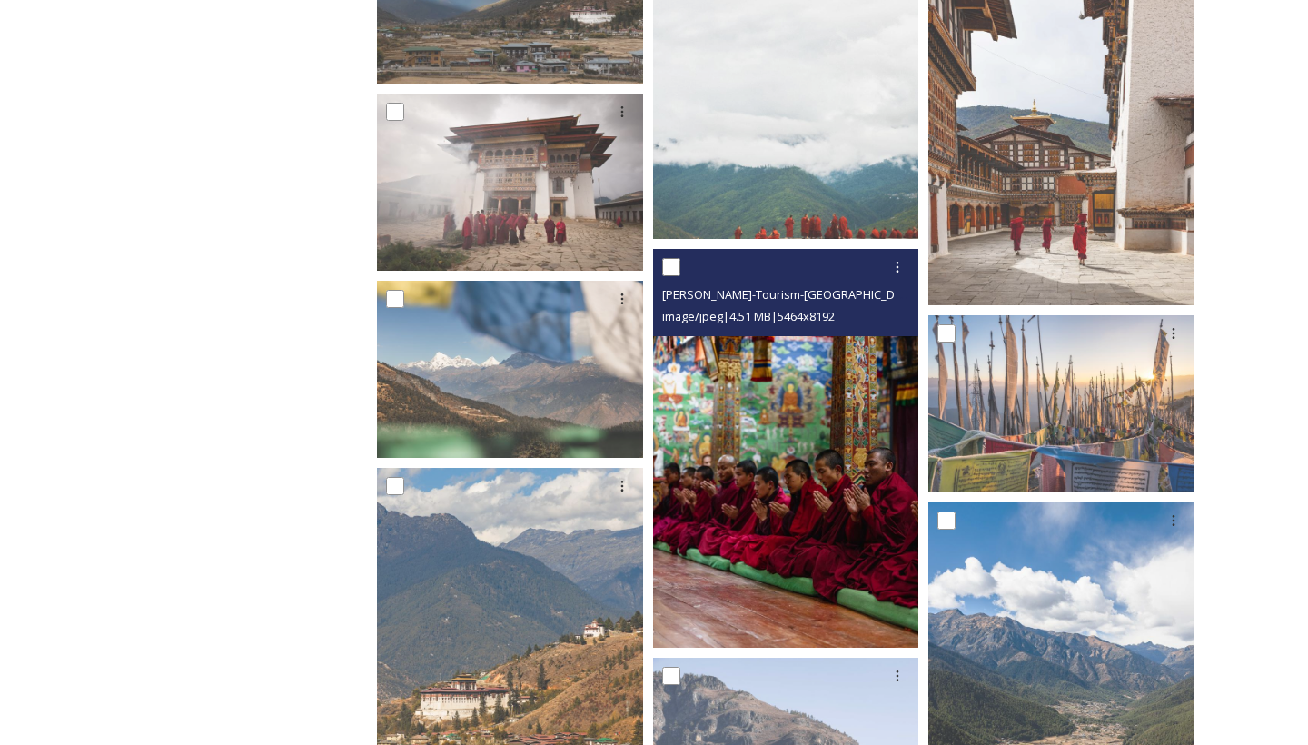
scroll to position [1030, 0]
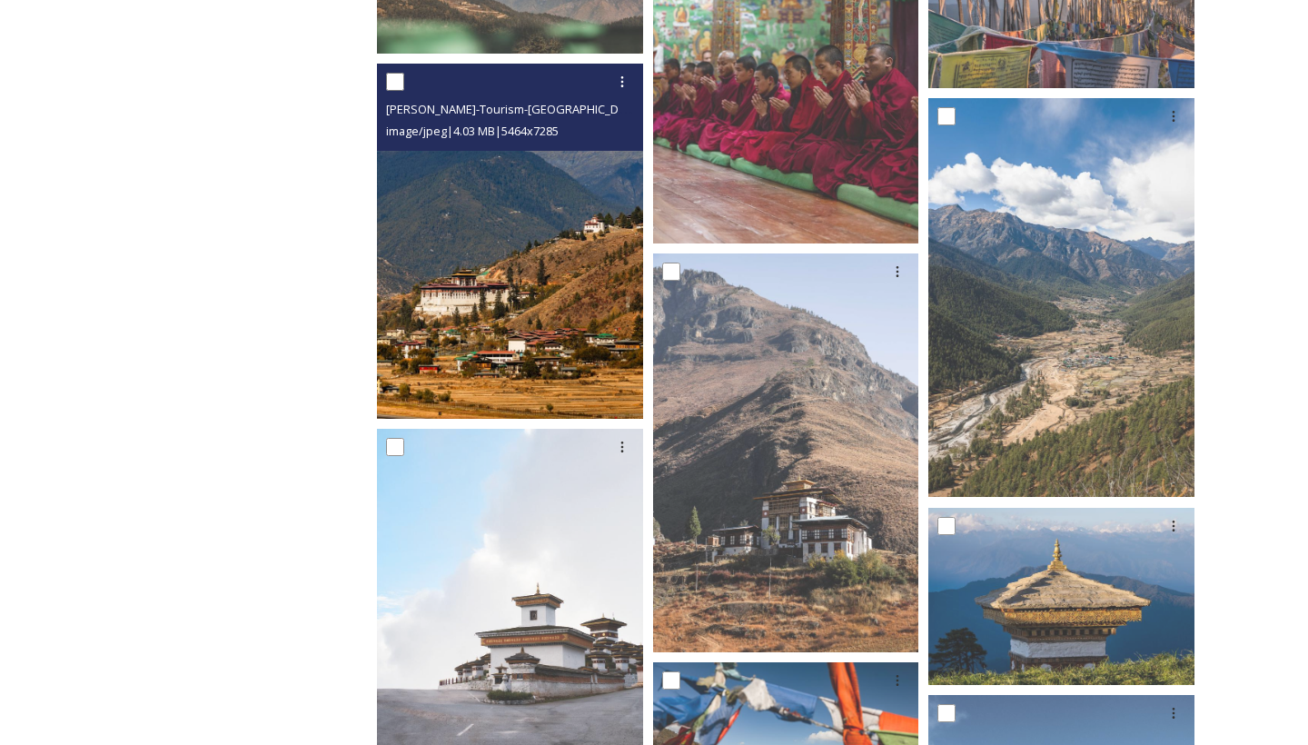
click at [603, 350] on img at bounding box center [510, 241] width 266 height 355
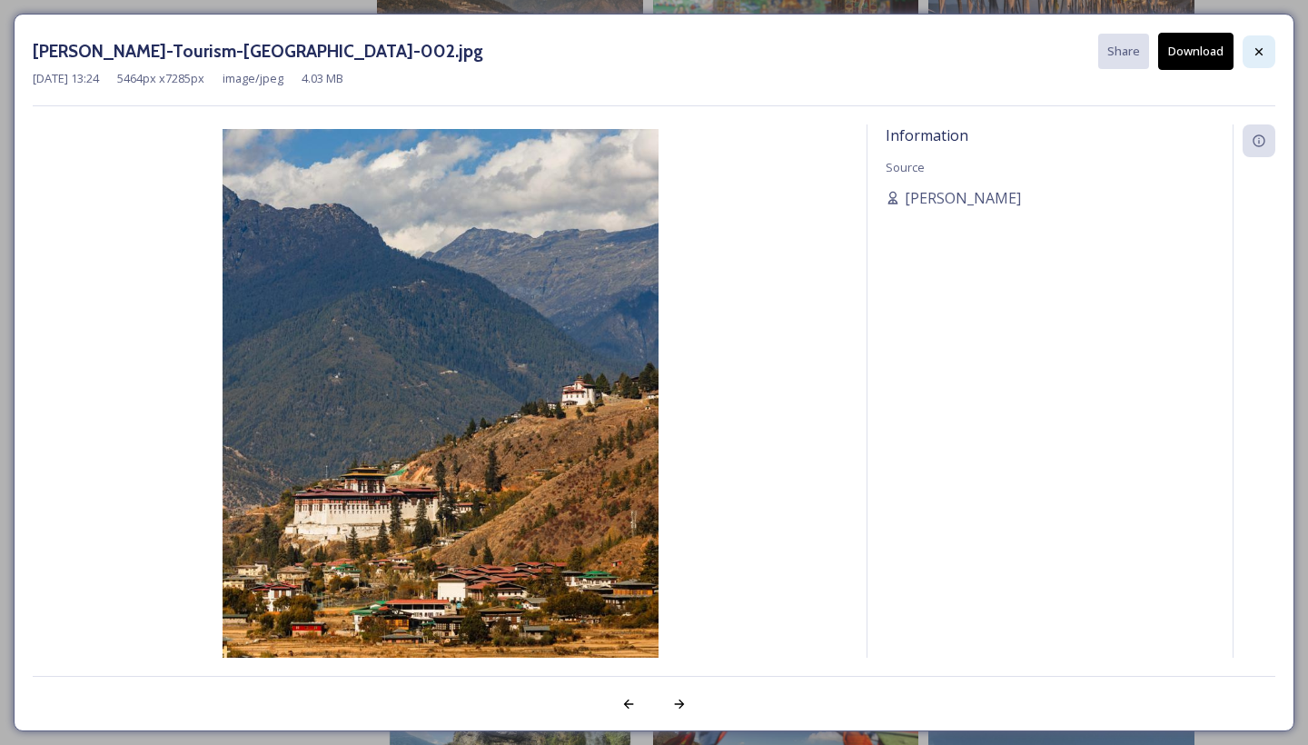
click at [1253, 55] on icon at bounding box center [1259, 52] width 15 height 15
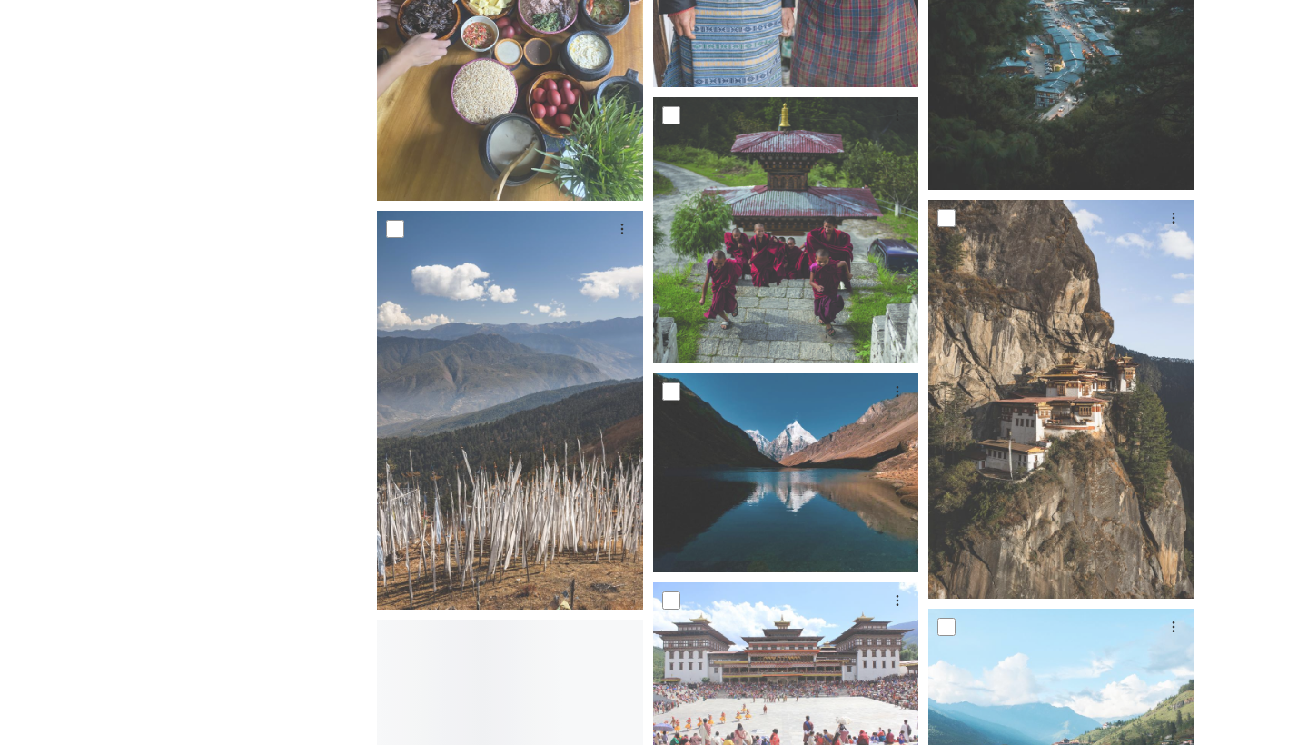
scroll to position [4153, 0]
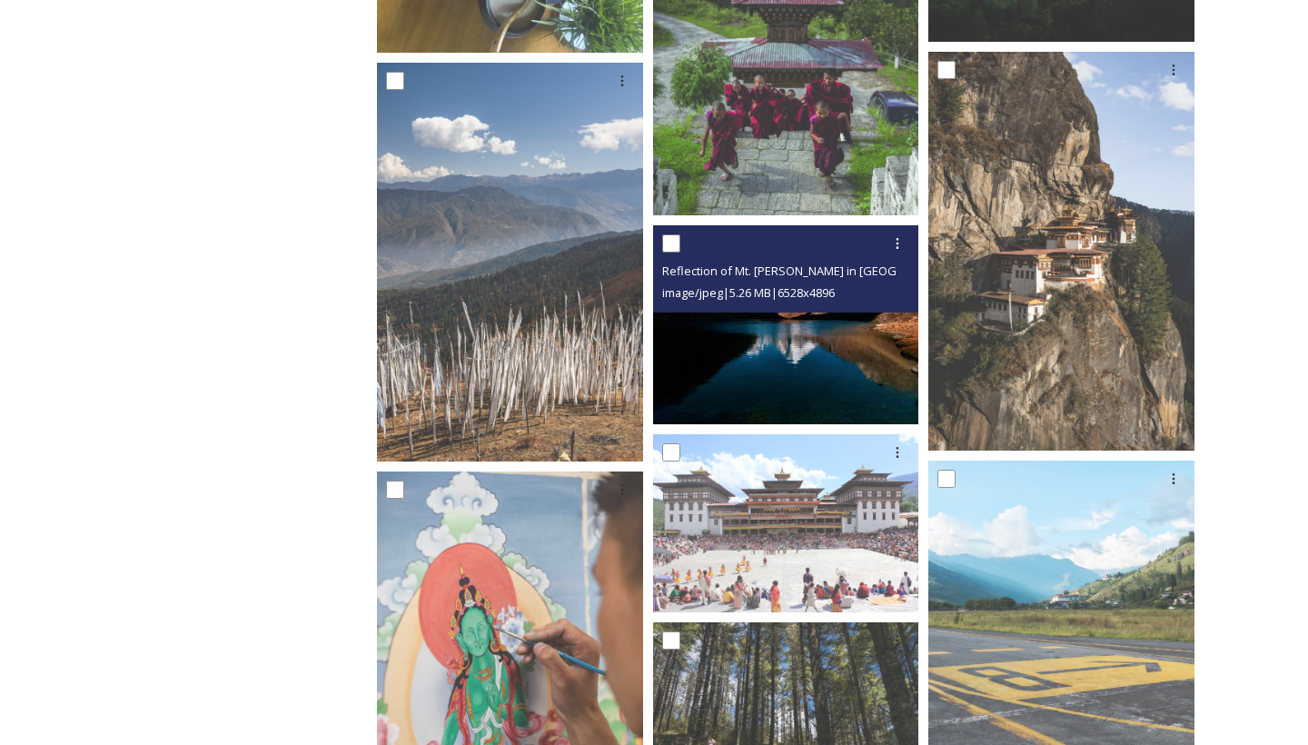
click at [689, 327] on img at bounding box center [786, 325] width 266 height 200
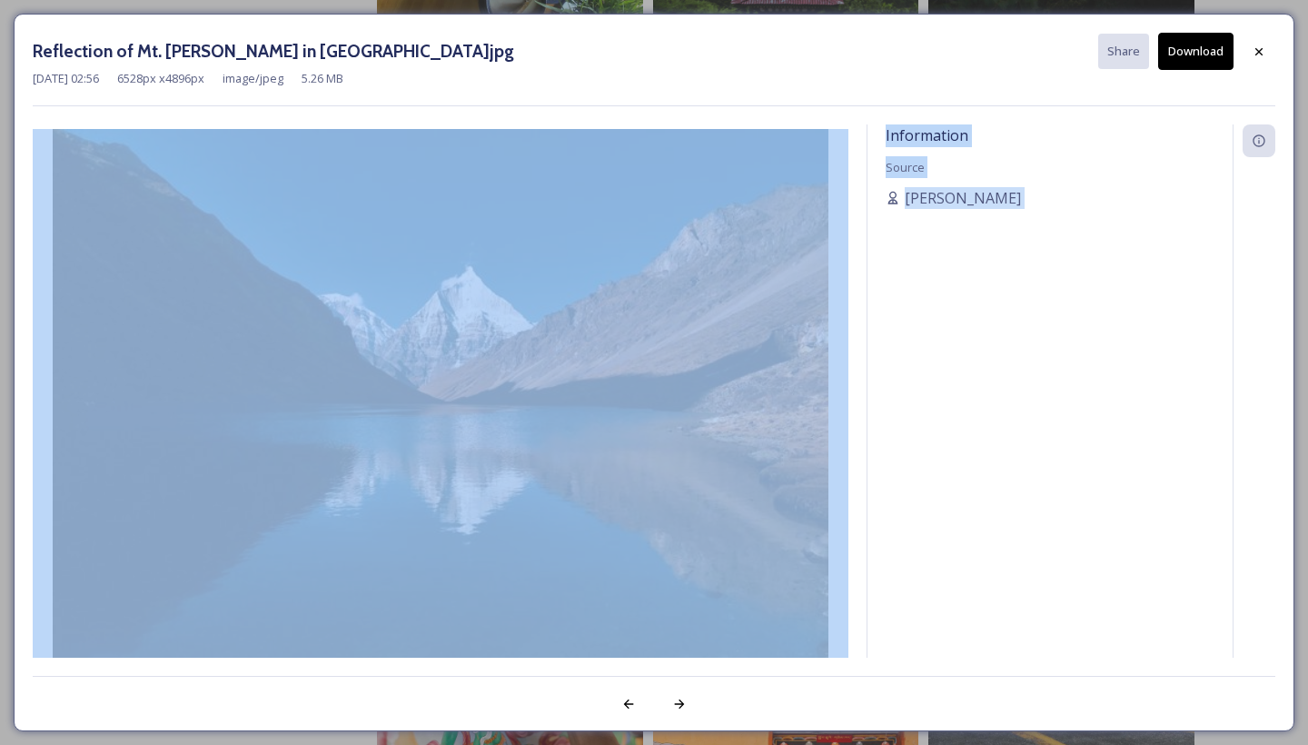
drag, startPoint x: 273, startPoint y: 124, endPoint x: 470, endPoint y: 684, distance: 593.4
click at [470, 685] on div "Reflection of Mt. [PERSON_NAME] in [GEOGRAPHIC_DATA] lake.jpg Share Download [D…" at bounding box center [654, 373] width 1281 height 718
click at [470, 684] on div at bounding box center [654, 694] width 1243 height 36
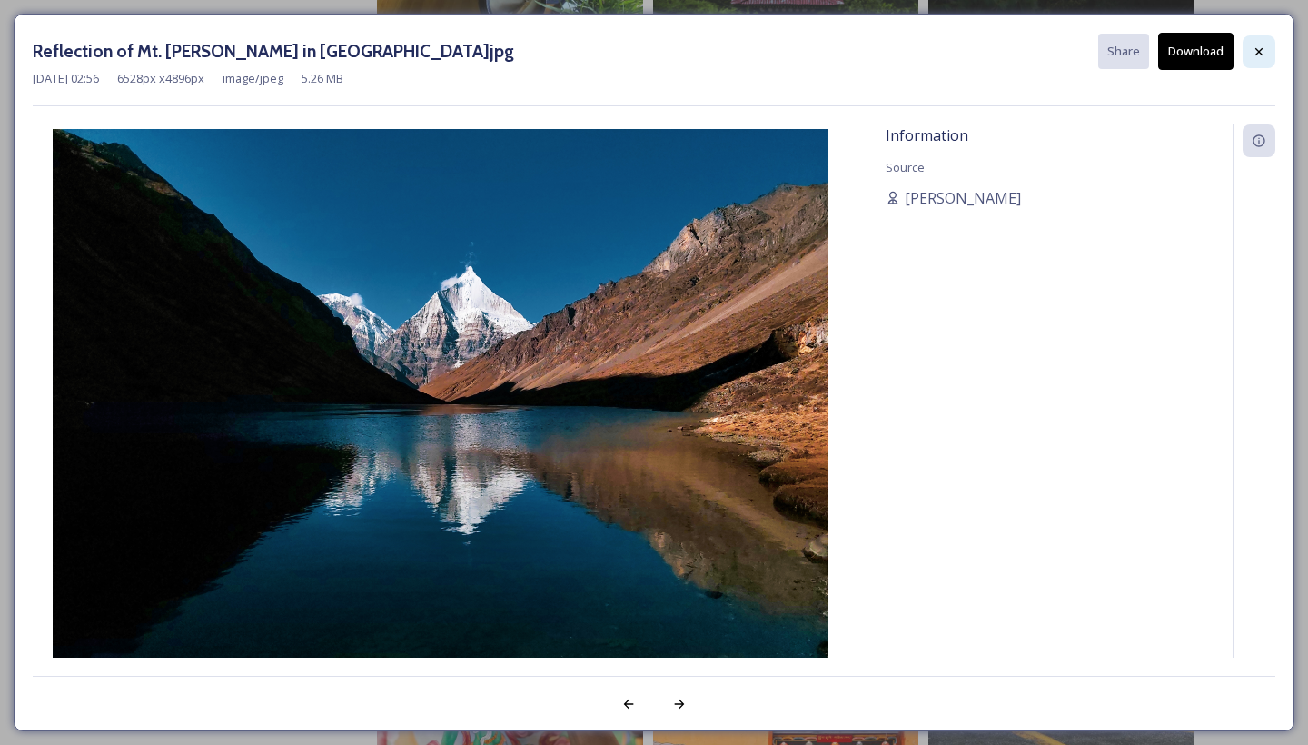
click at [1269, 53] on div at bounding box center [1259, 51] width 33 height 33
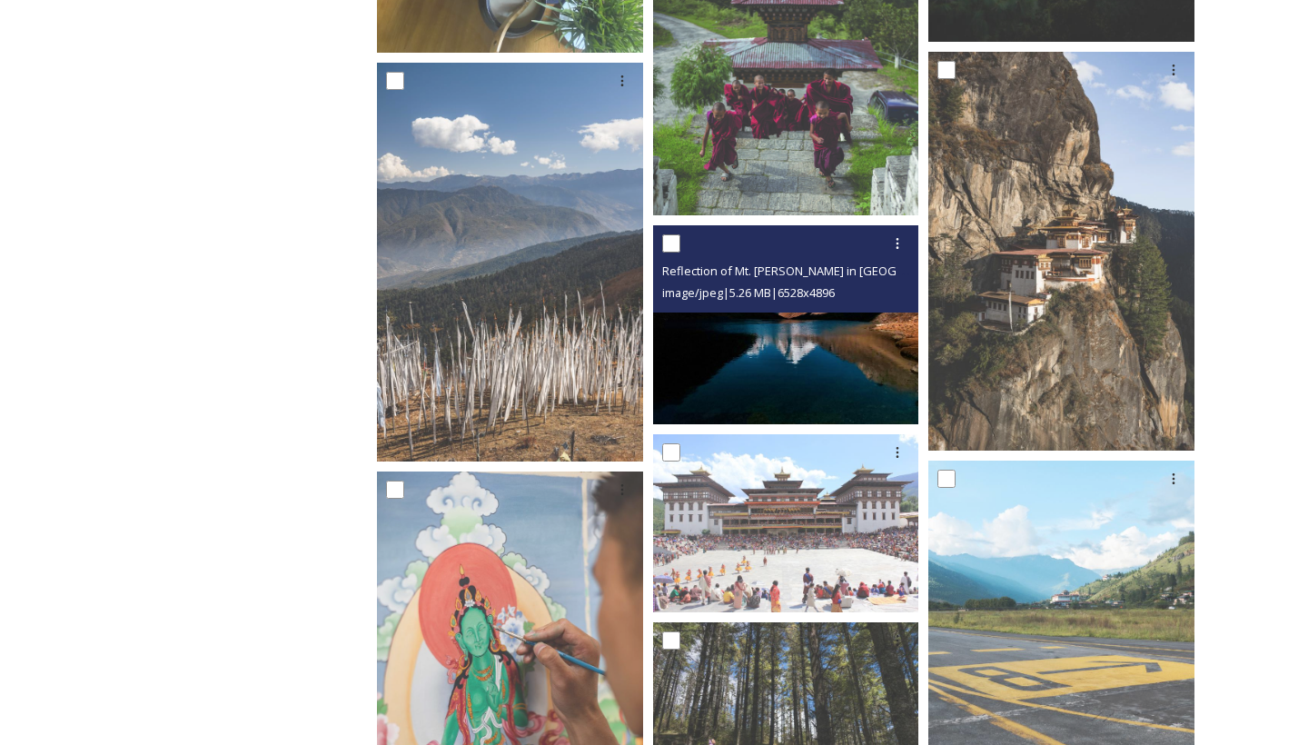
click at [757, 367] on img at bounding box center [786, 325] width 266 height 200
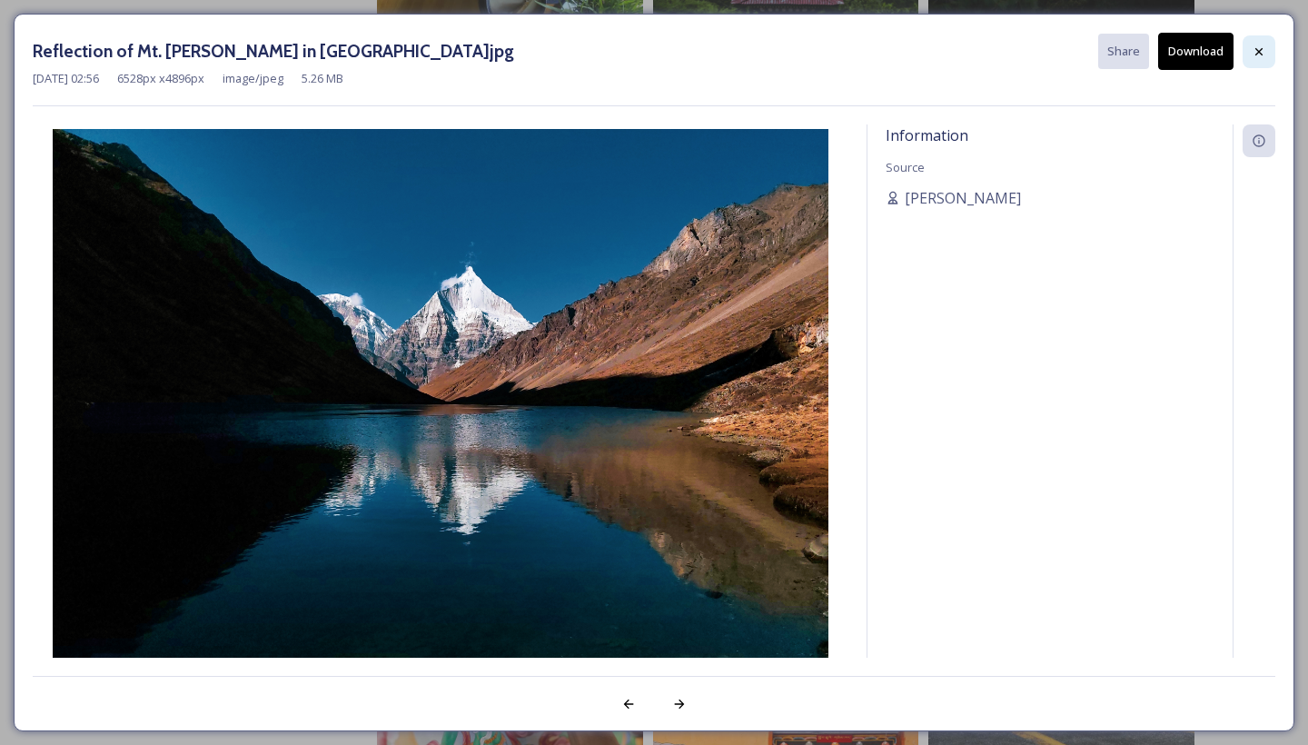
click at [1264, 48] on icon at bounding box center [1259, 52] width 15 height 15
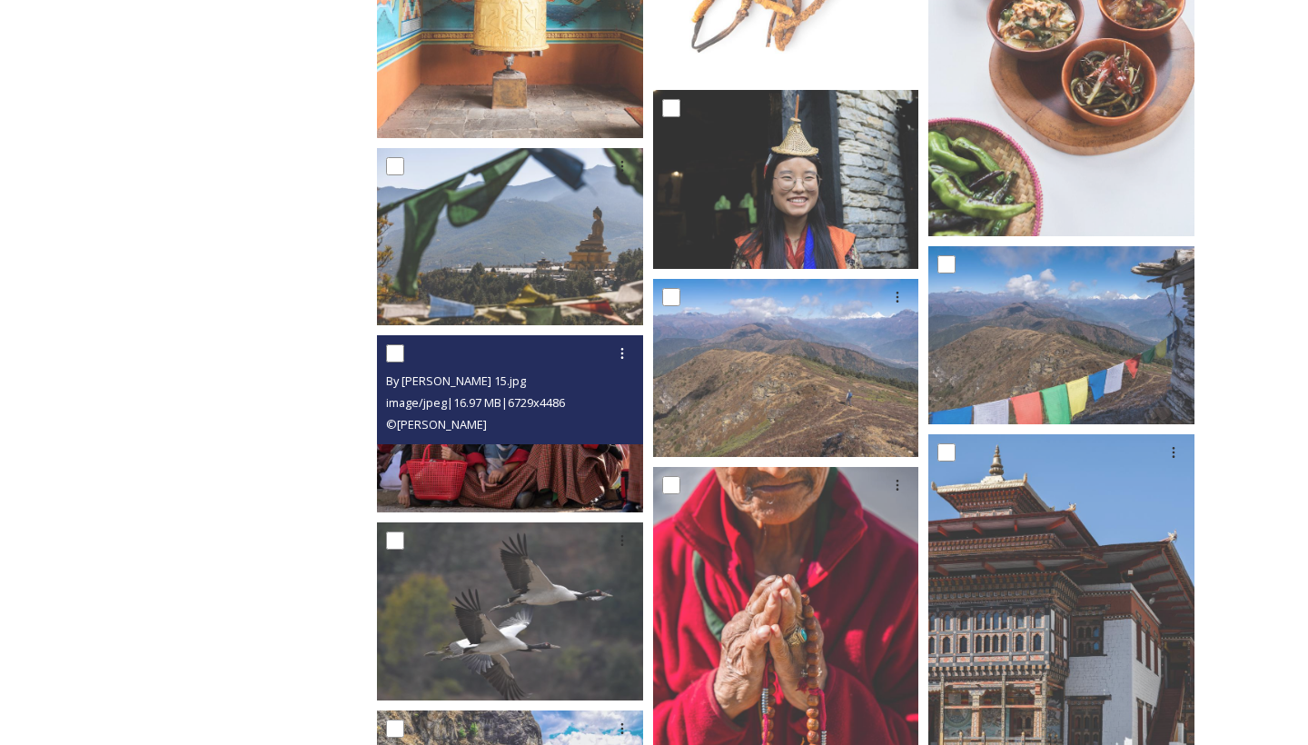
scroll to position [9321, 0]
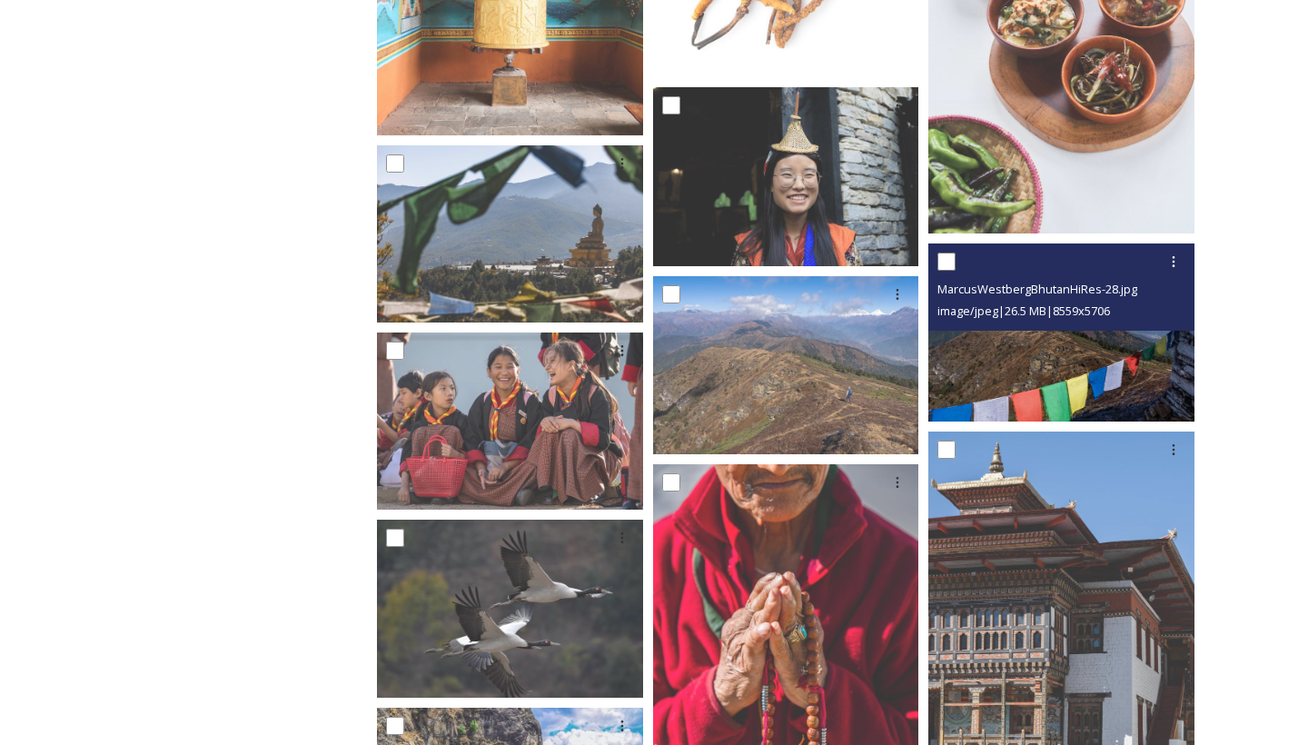
click at [984, 387] on img at bounding box center [1062, 331] width 266 height 177
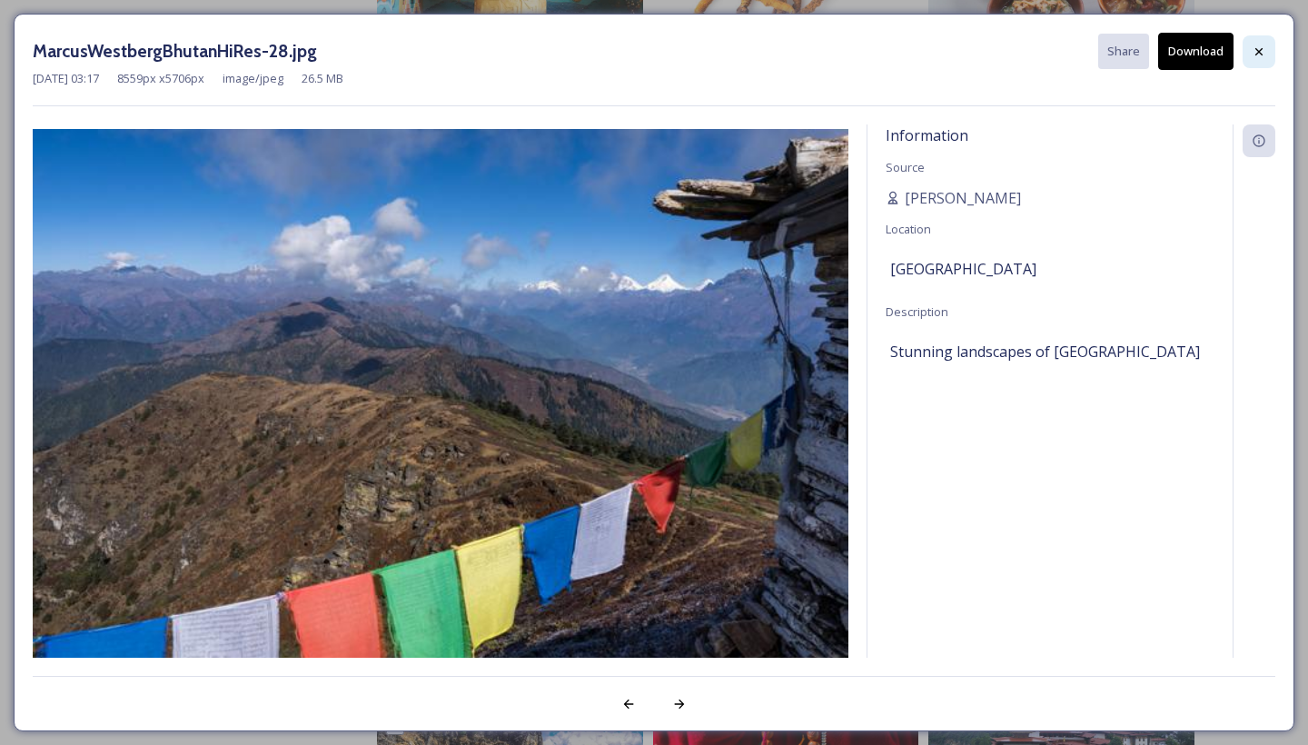
click at [1255, 55] on icon at bounding box center [1259, 52] width 15 height 15
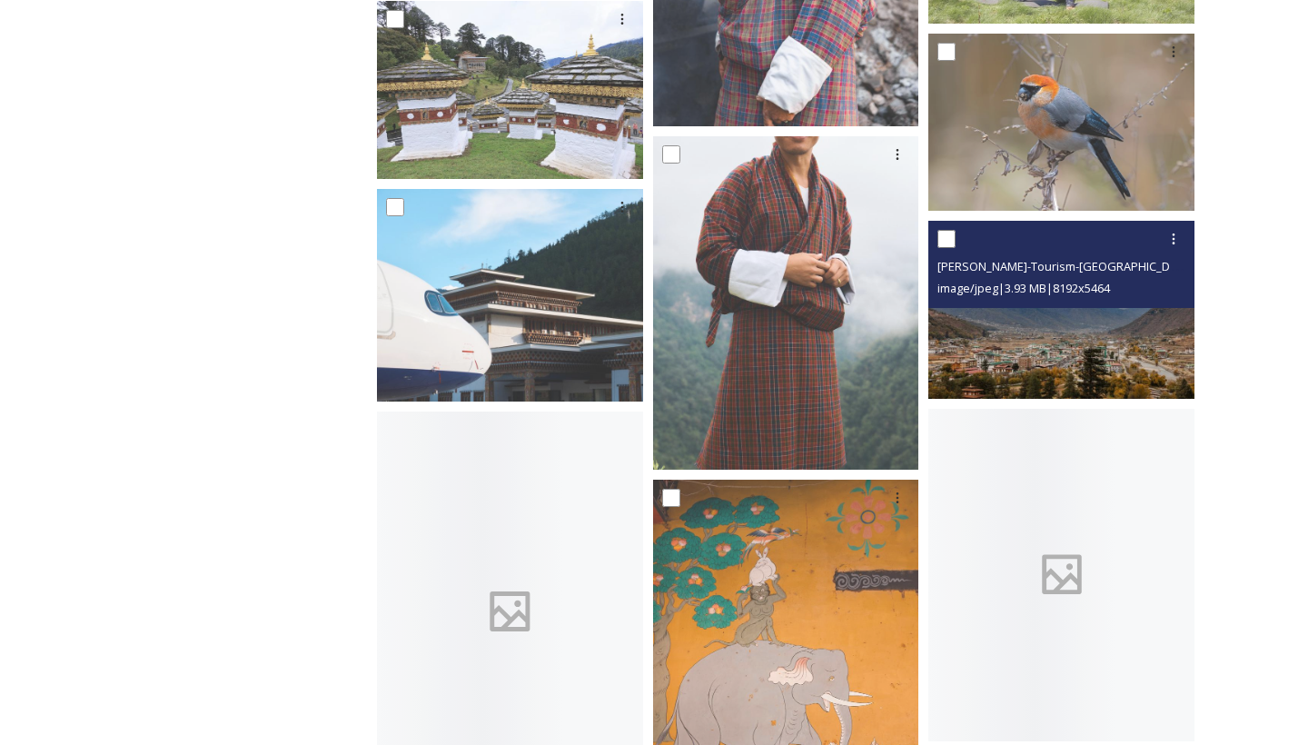
scroll to position [11943, 0]
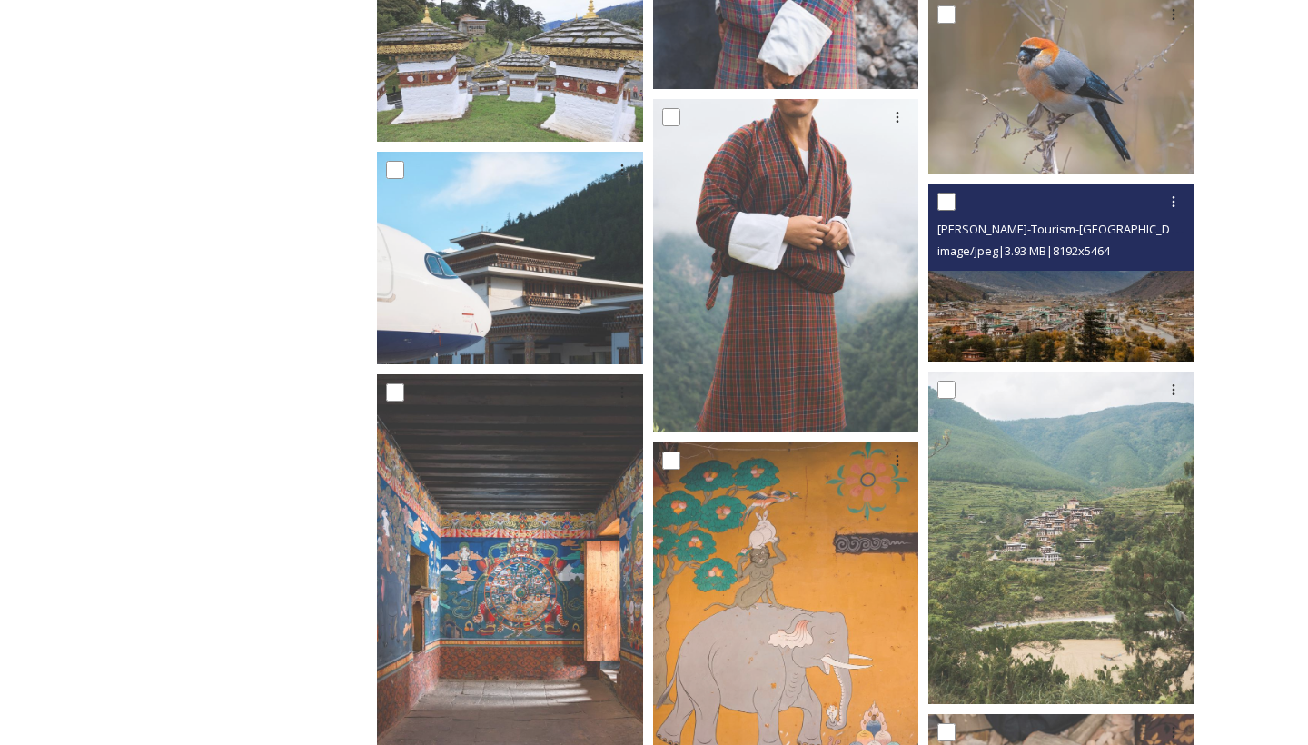
click at [991, 343] on img at bounding box center [1062, 272] width 266 height 177
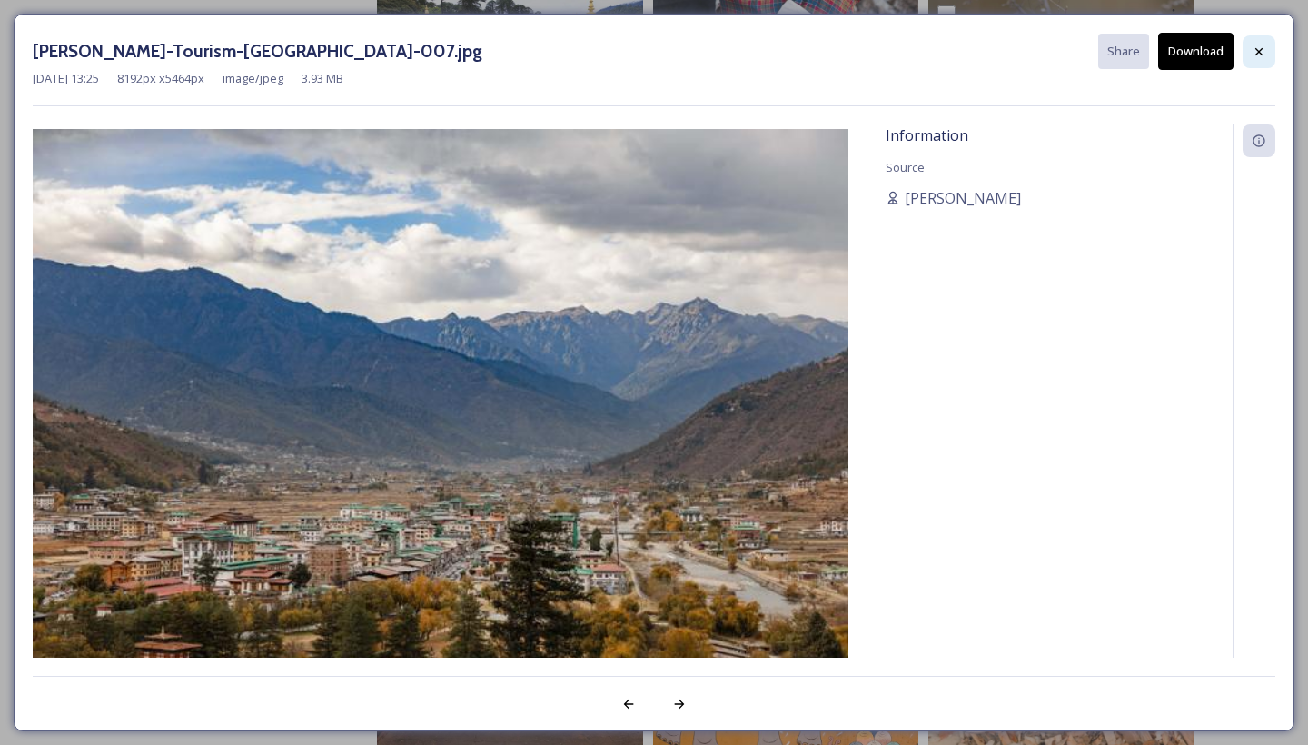
click at [1265, 55] on icon at bounding box center [1259, 52] width 15 height 15
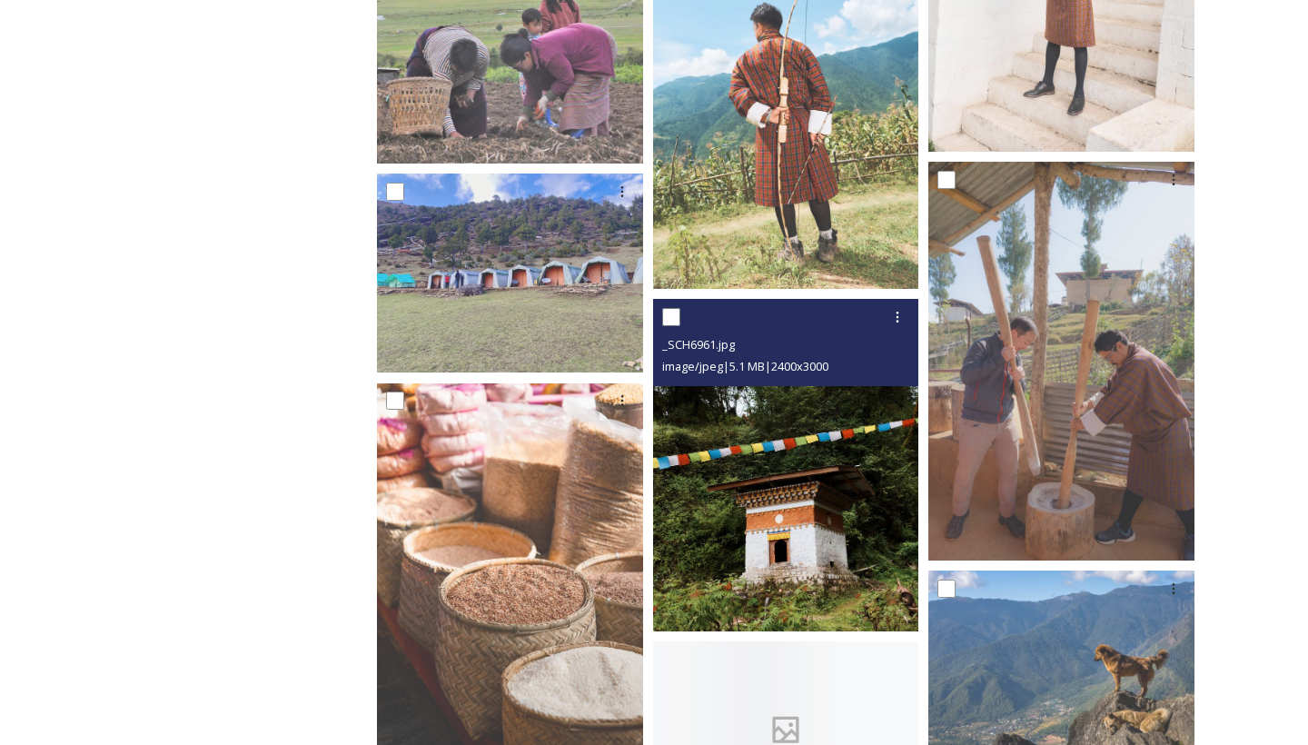
scroll to position [14545, 0]
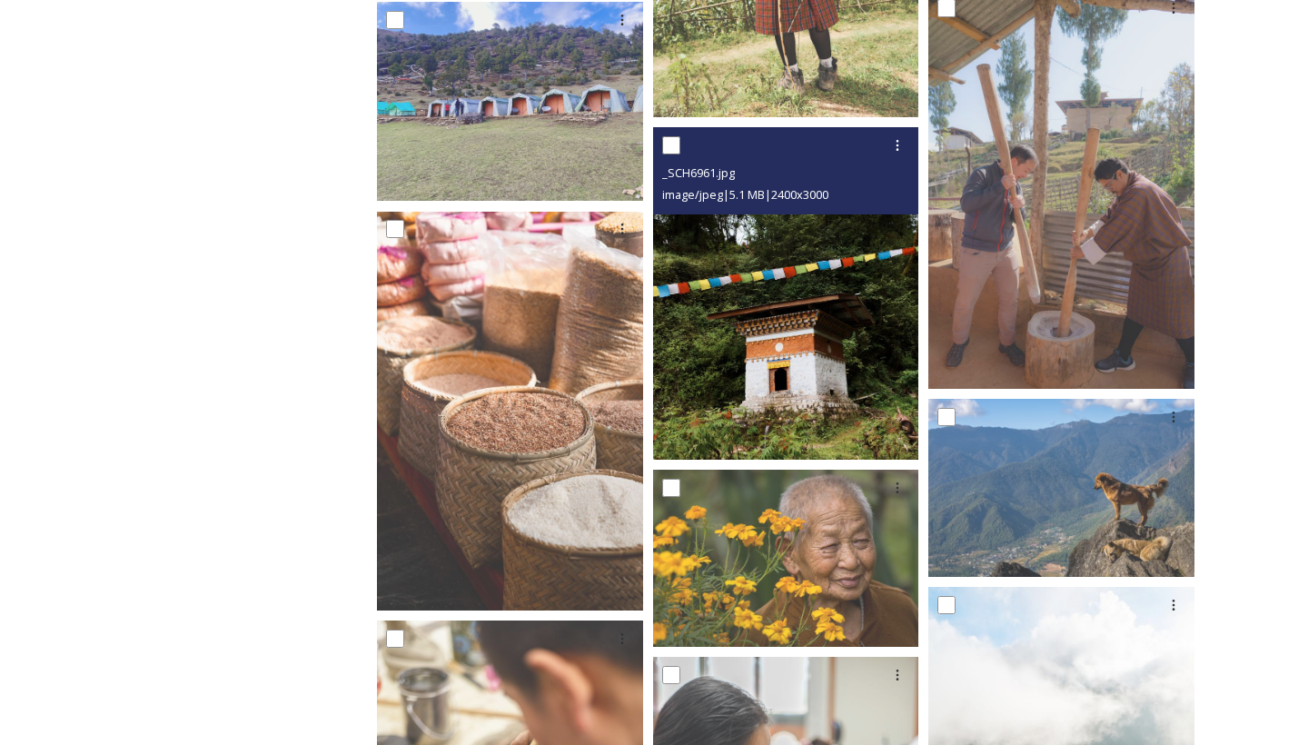
click at [773, 327] on img at bounding box center [786, 293] width 266 height 333
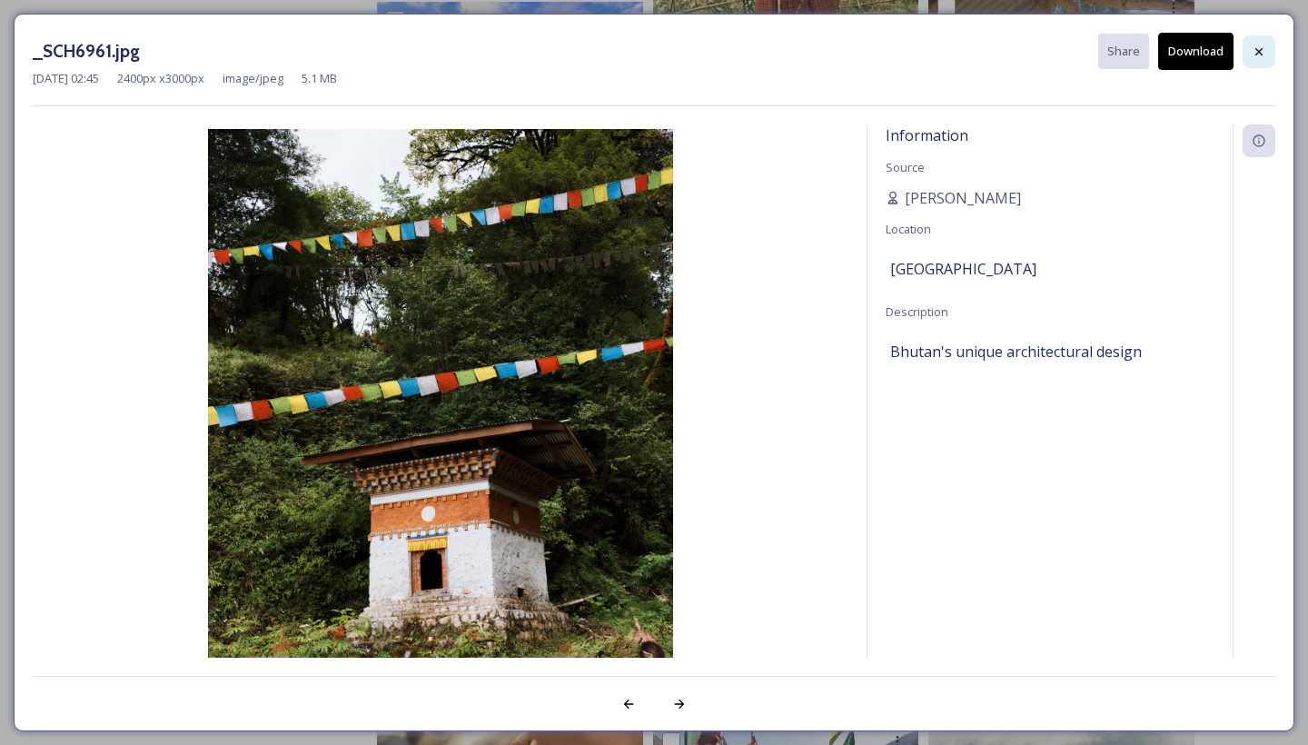
click at [1260, 49] on icon at bounding box center [1259, 52] width 15 height 15
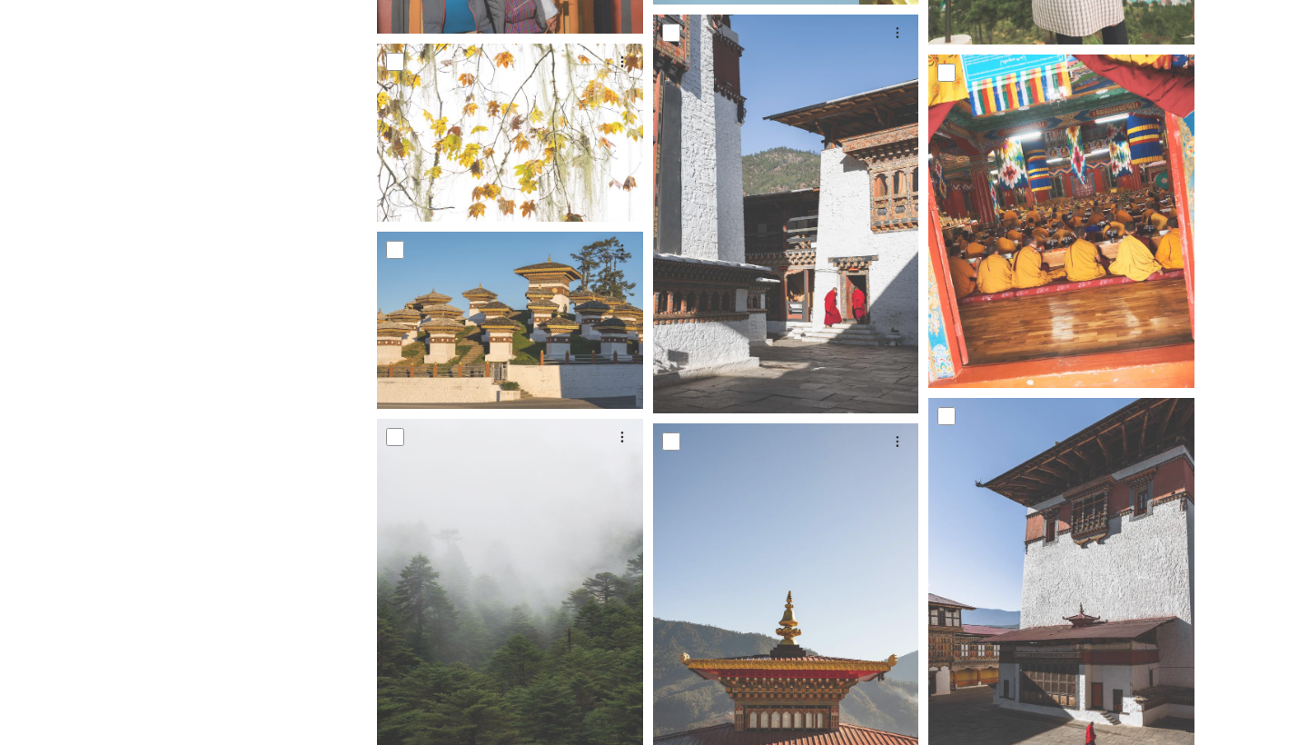
scroll to position [20437, 0]
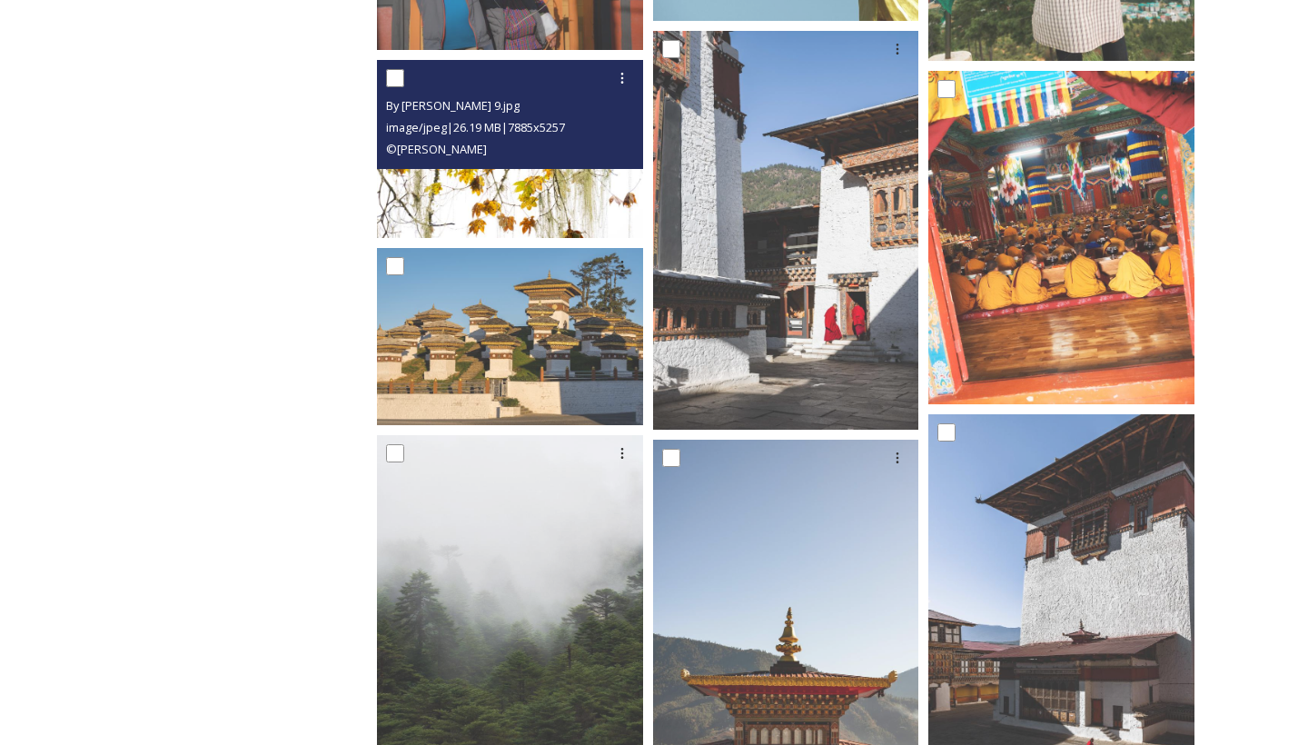
click at [472, 134] on span "image/jpeg | 26.19 MB | 7885 x 5257" at bounding box center [475, 127] width 179 height 16
click at [472, 191] on img at bounding box center [510, 148] width 266 height 177
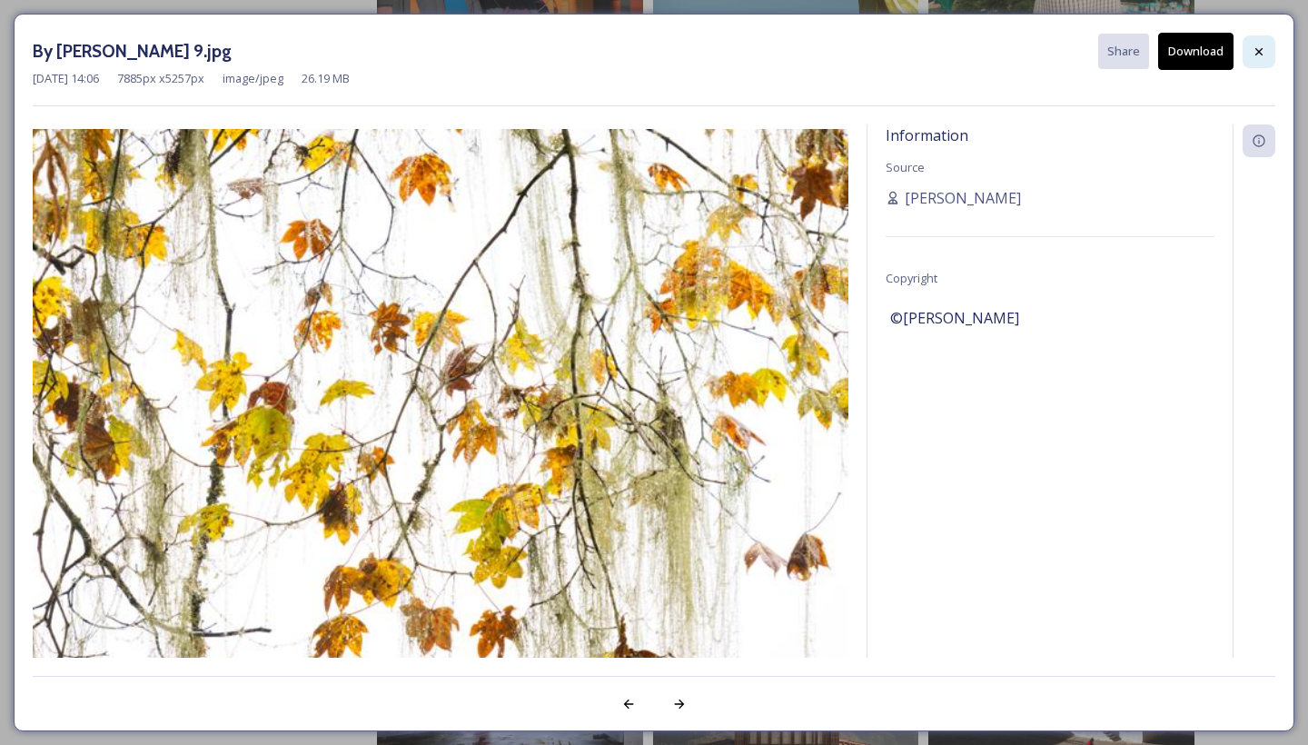
click at [1258, 51] on icon at bounding box center [1259, 52] width 15 height 15
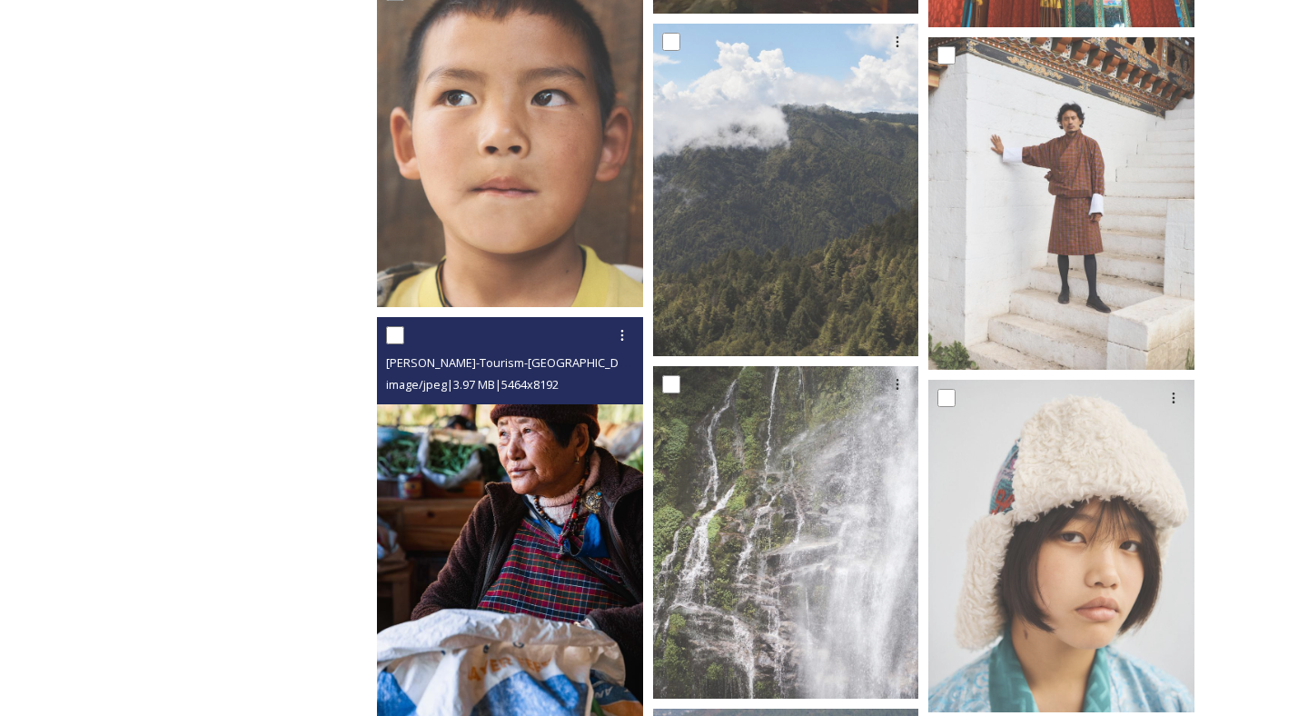
scroll to position [26336, 0]
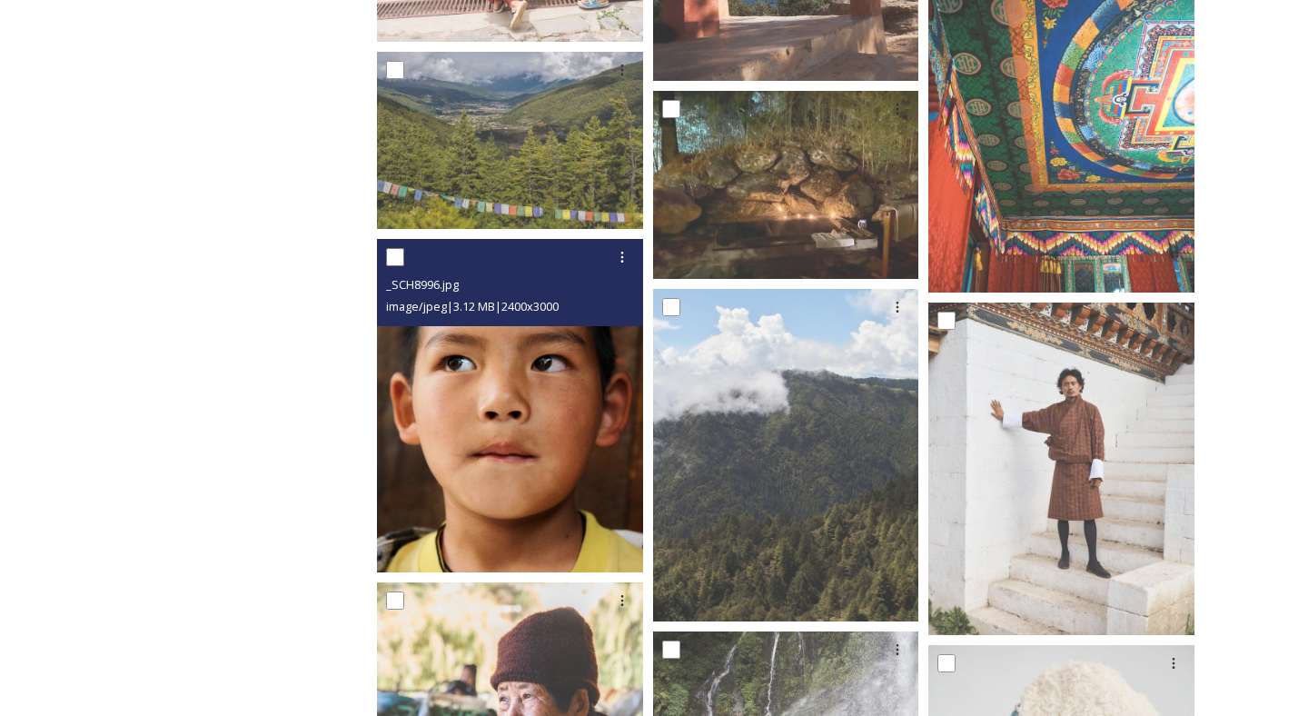
click at [522, 375] on img at bounding box center [510, 405] width 266 height 333
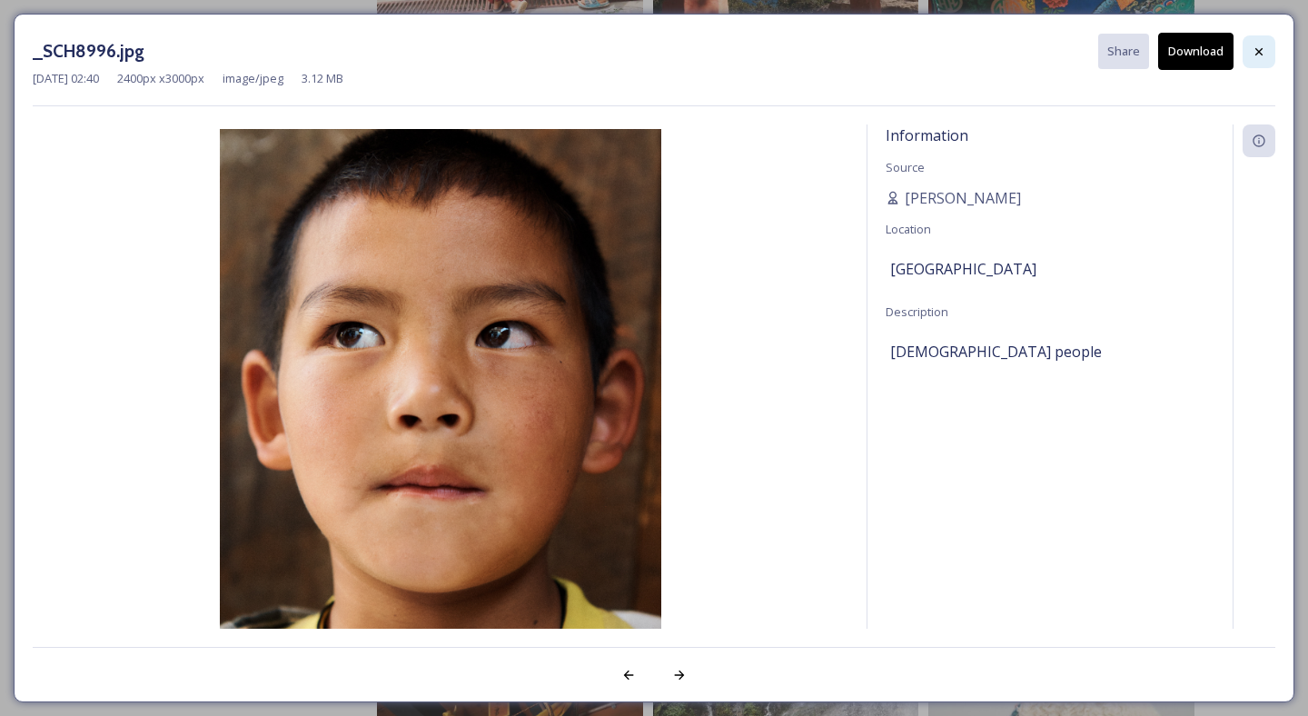
click at [1263, 64] on div at bounding box center [1259, 51] width 33 height 33
